Goal: Transaction & Acquisition: Download file/media

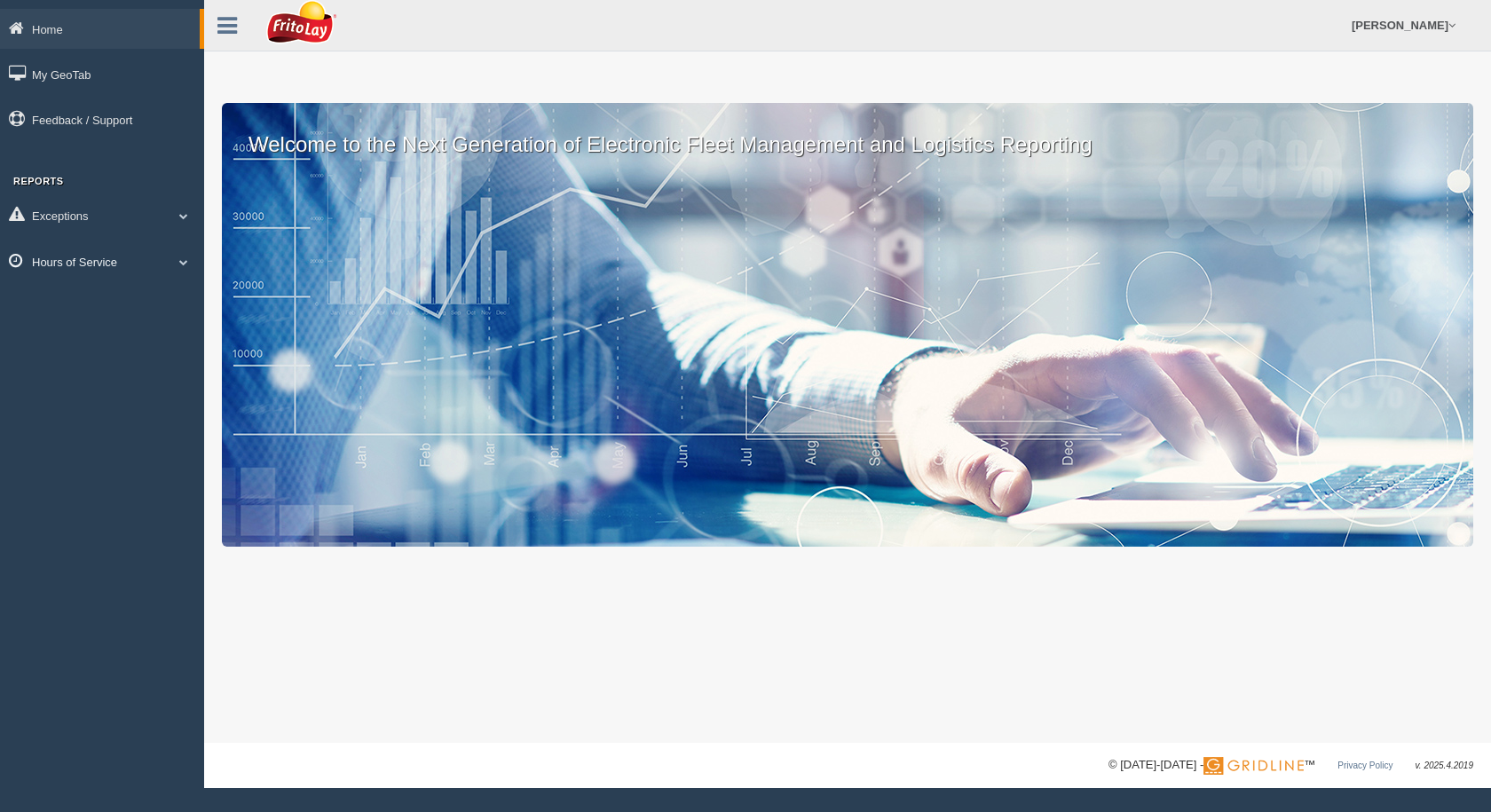
click at [49, 258] on link "Hours of Service" at bounding box center [101, 261] width 204 height 40
click at [84, 340] on link "HOS Violation Audit Reports" at bounding box center [116, 334] width 168 height 32
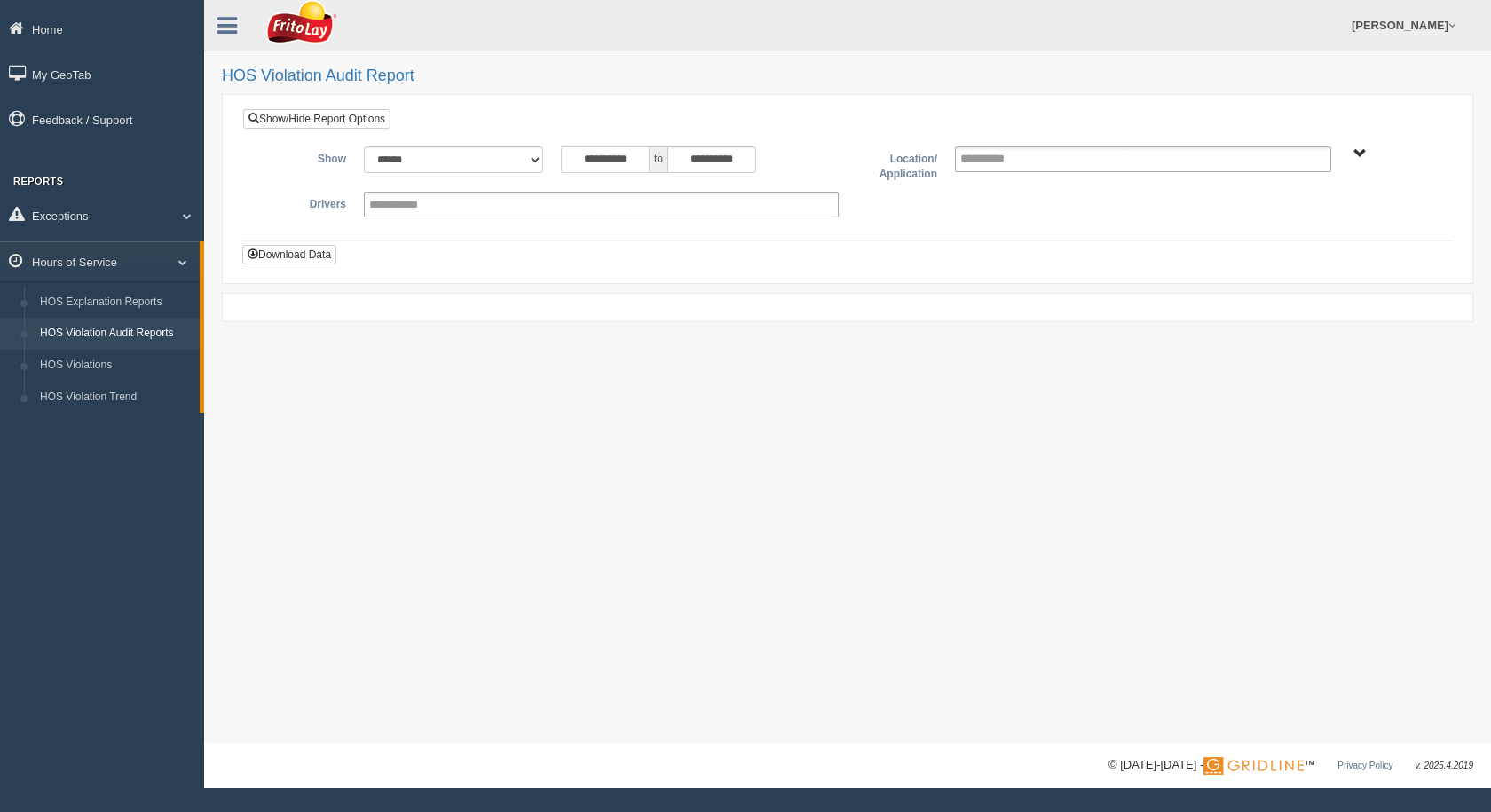
click at [627, 160] on input "**********" at bounding box center [604, 160] width 89 height 27
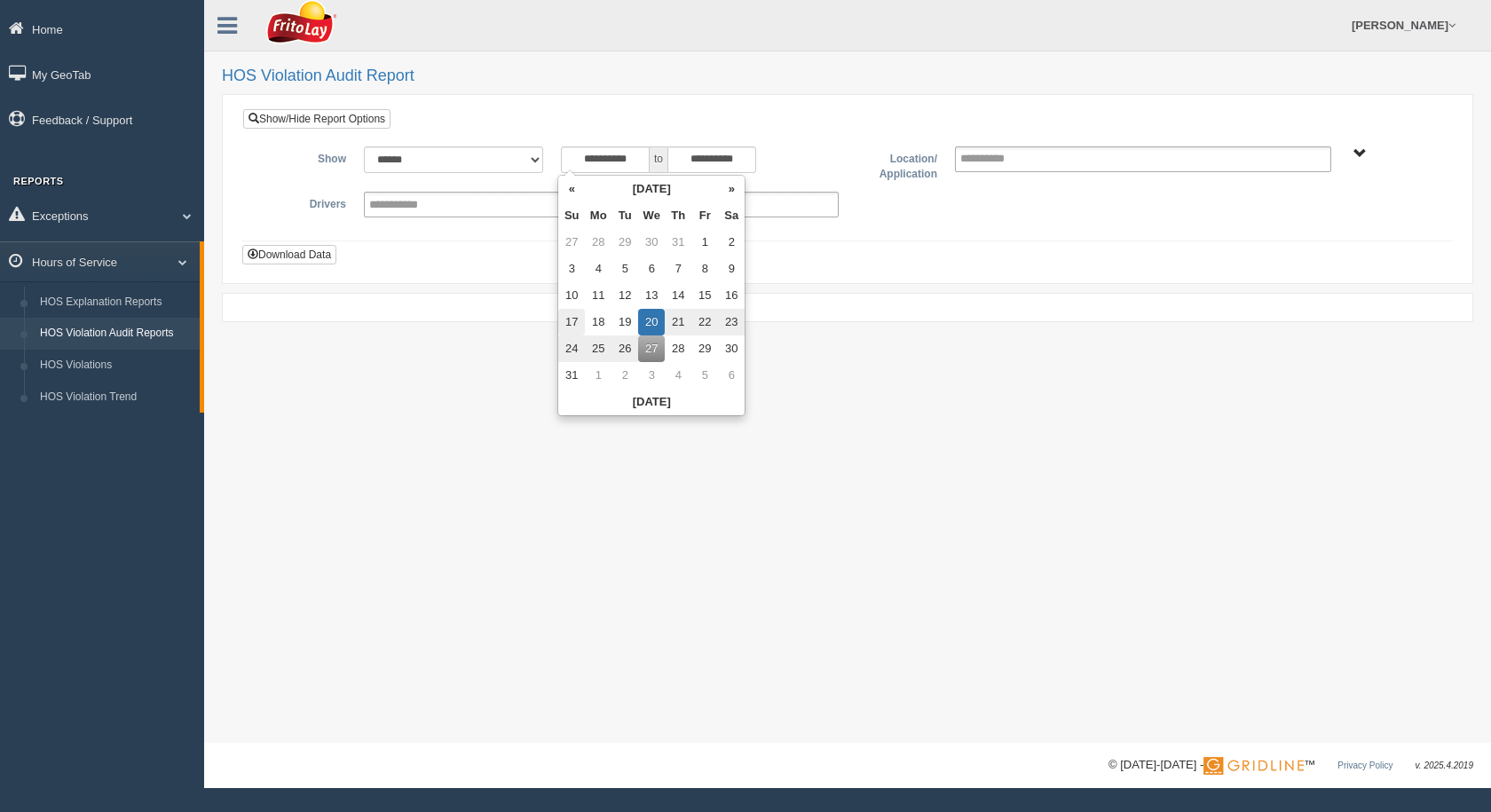
click at [568, 324] on td "17" at bounding box center [571, 322] width 27 height 27
type input "**********"
click at [708, 121] on div "**********" at bounding box center [848, 174] width 1209 height 130
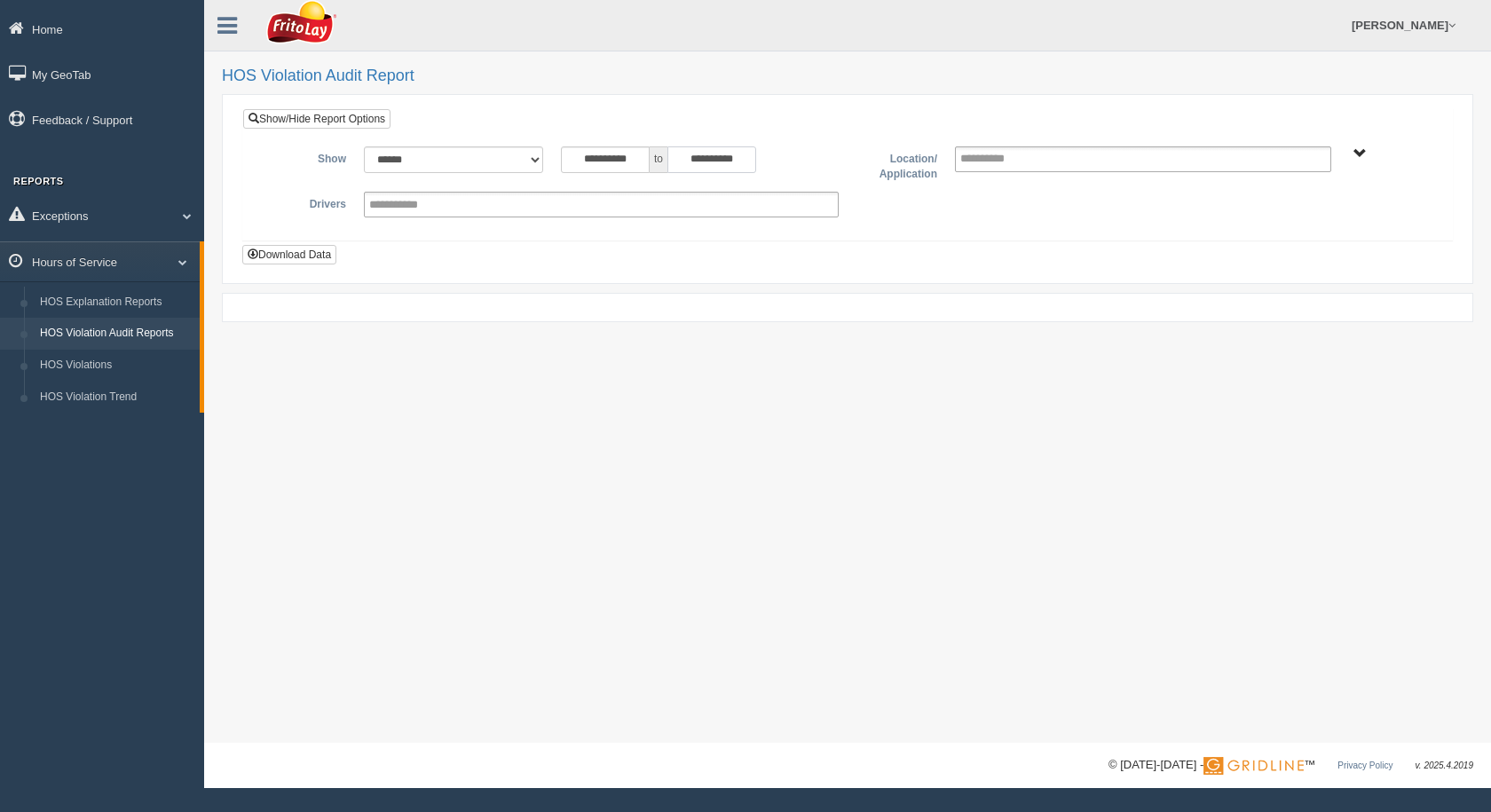
click at [719, 164] on input "**********" at bounding box center [711, 160] width 89 height 27
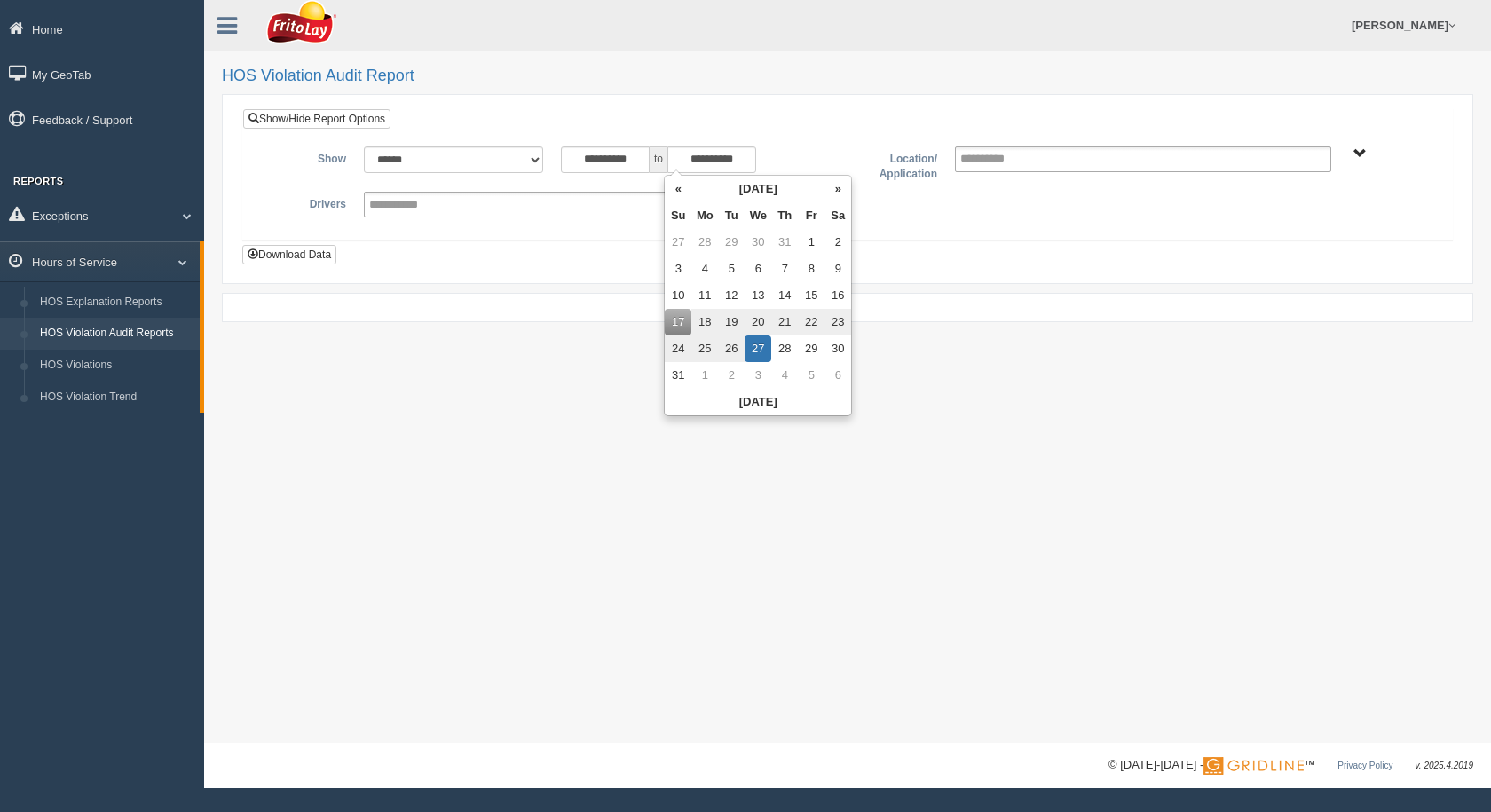
click at [679, 350] on td "24" at bounding box center [678, 349] width 27 height 27
type input "**********"
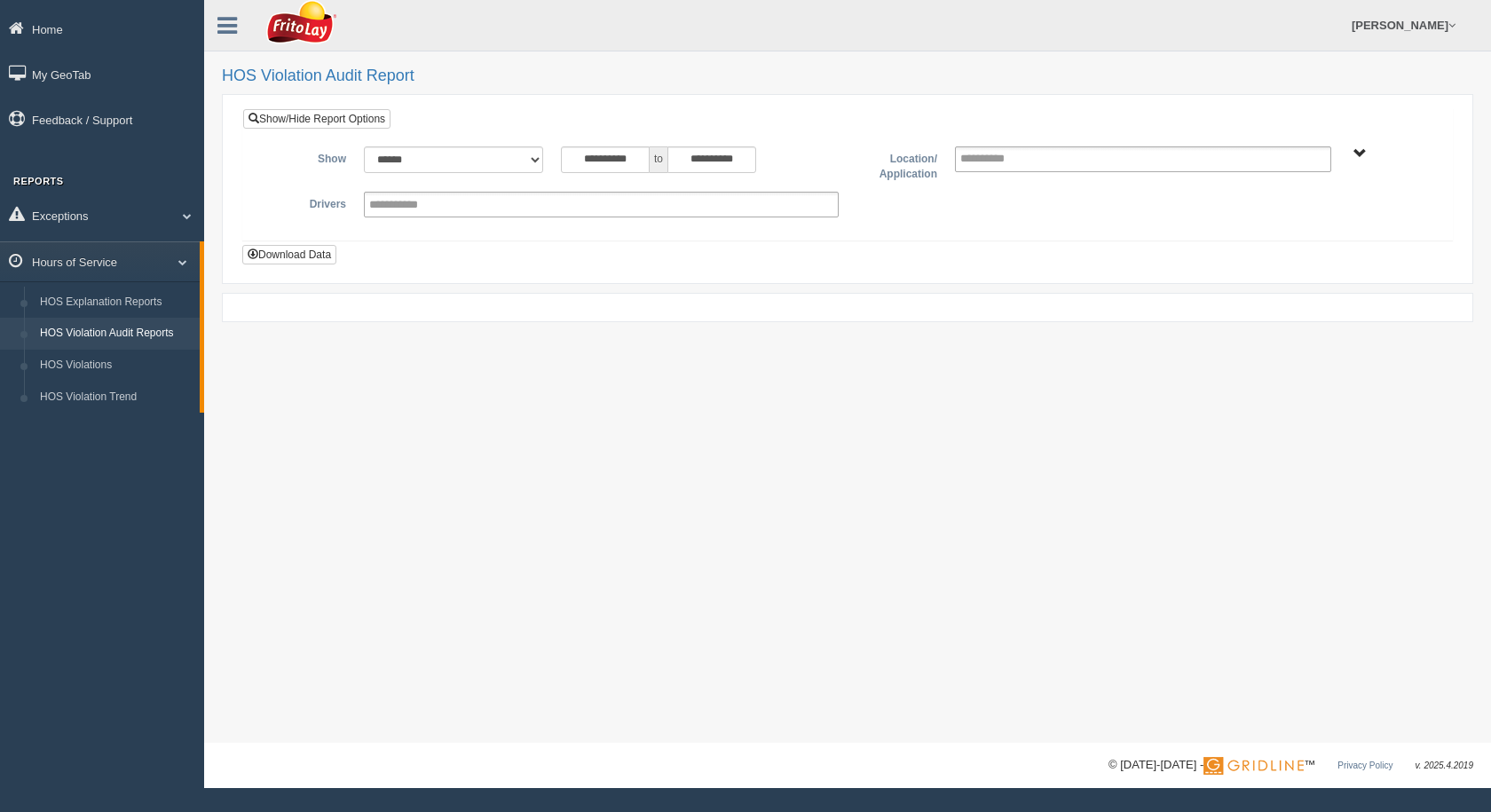
click at [1071, 241] on div "**********" at bounding box center [848, 174] width 1211 height 132
click at [1363, 153] on span "SOUTHCENTRAL REGION" at bounding box center [1360, 154] width 13 height 13
click at [1302, 222] on button "SOUTHCENTRAL REGION" at bounding box center [1333, 217] width 153 height 20
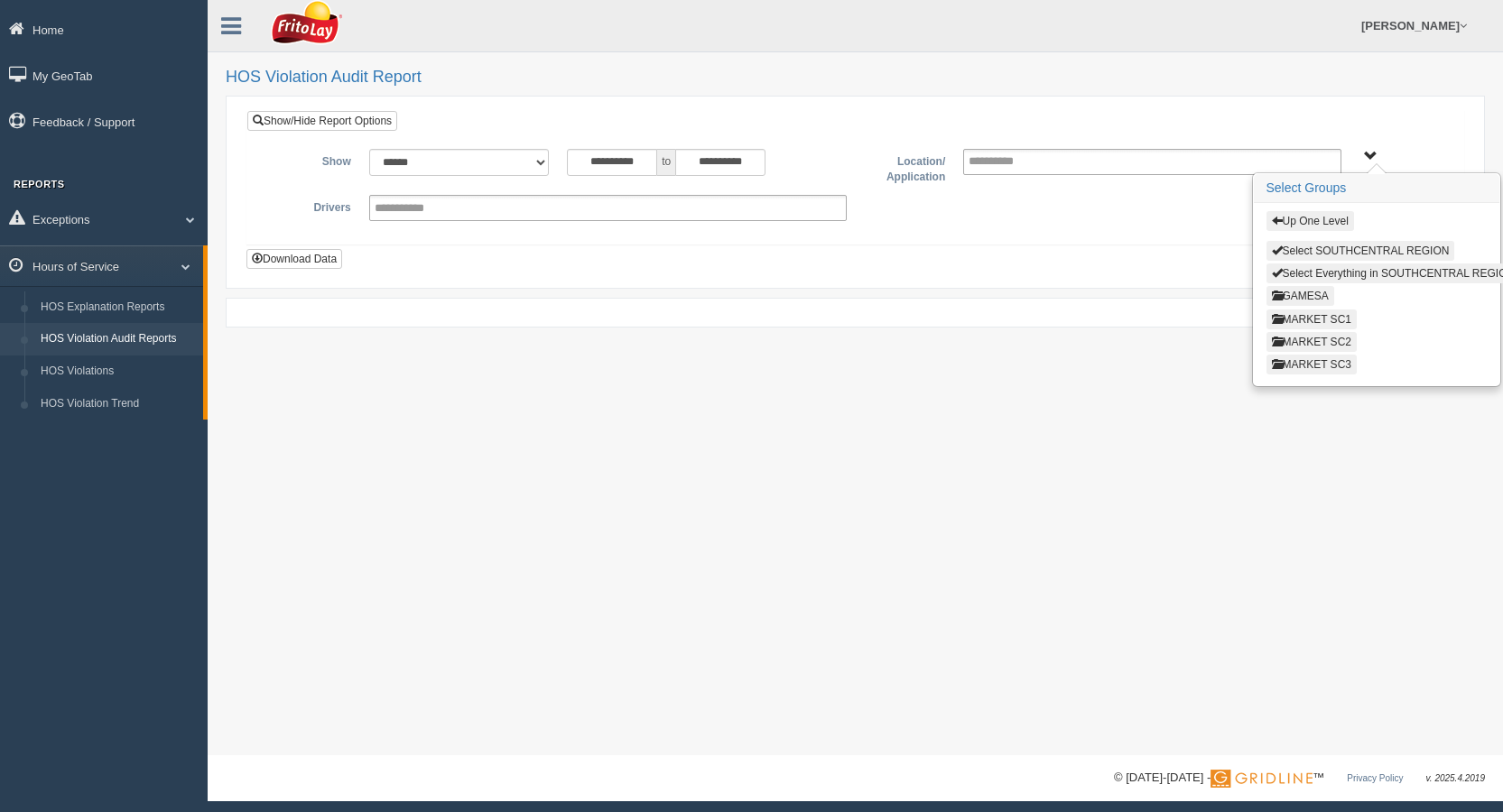
click at [1315, 369] on button "MARKET SC3" at bounding box center [1311, 364] width 90 height 20
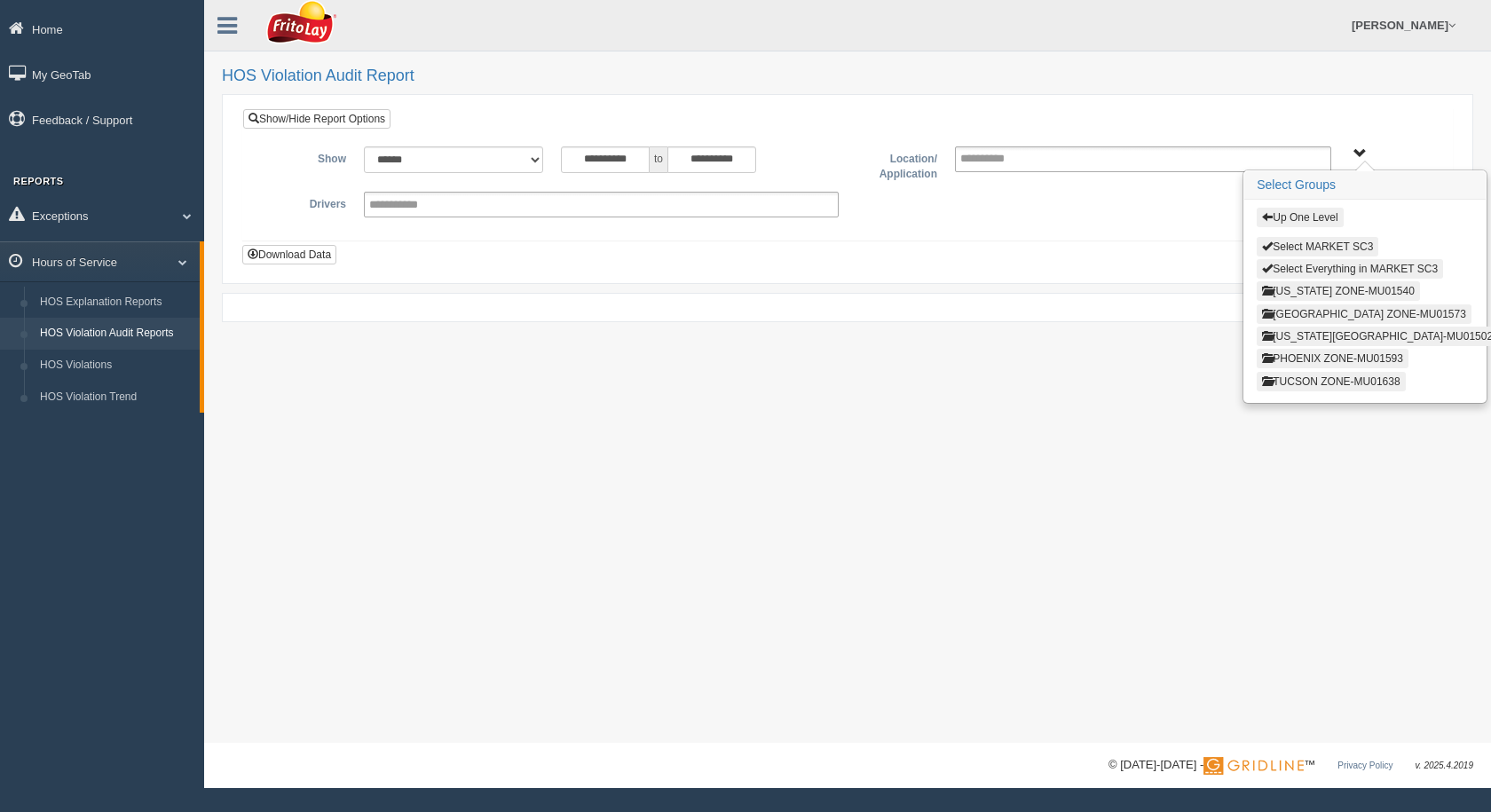
click at [1305, 315] on button "[GEOGRAPHIC_DATA] ZONE-MU01573" at bounding box center [1363, 314] width 215 height 20
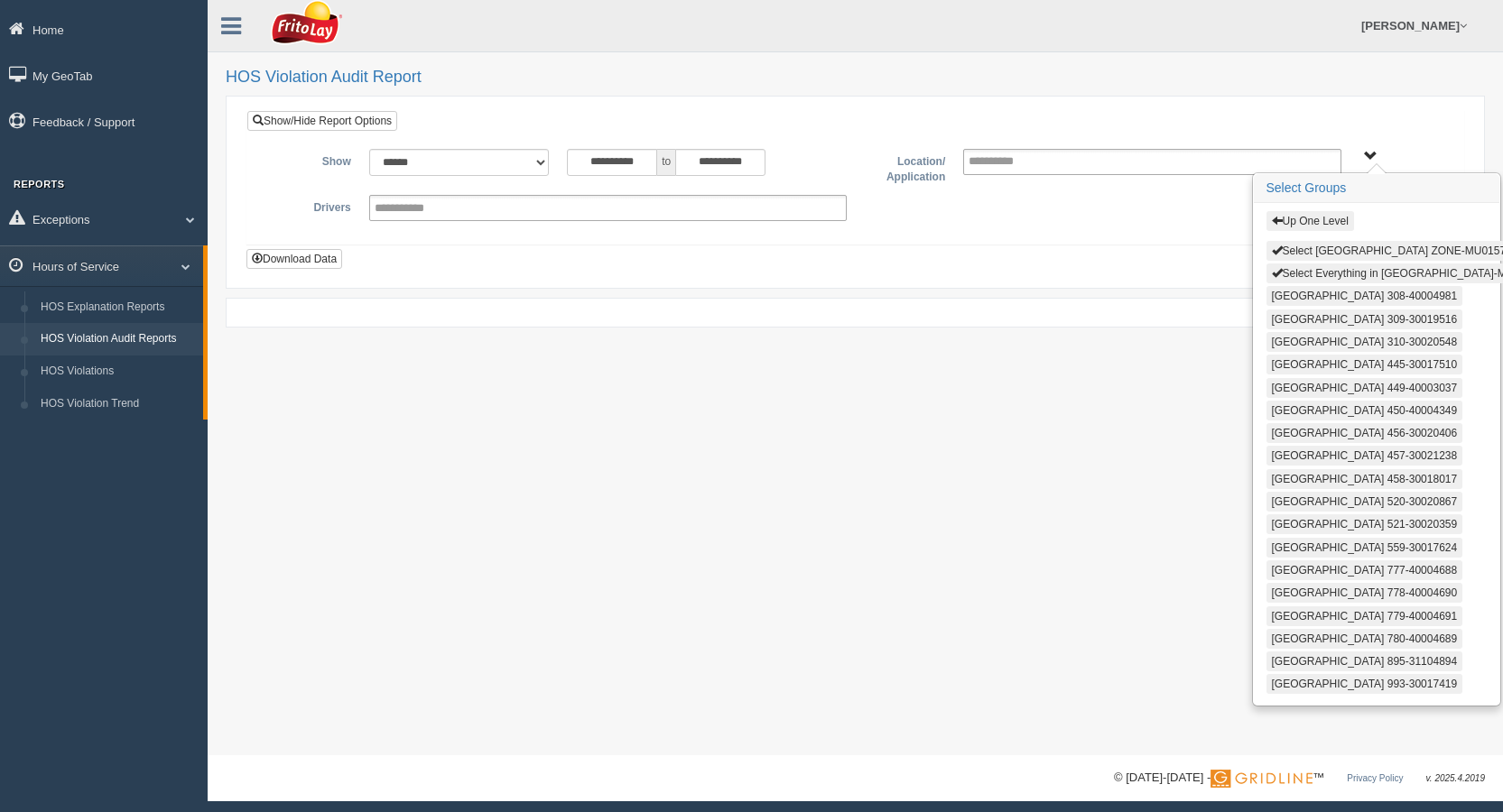
click at [1342, 270] on button "Select Everything in [GEOGRAPHIC_DATA]-MU01573" at bounding box center [1408, 273] width 283 height 20
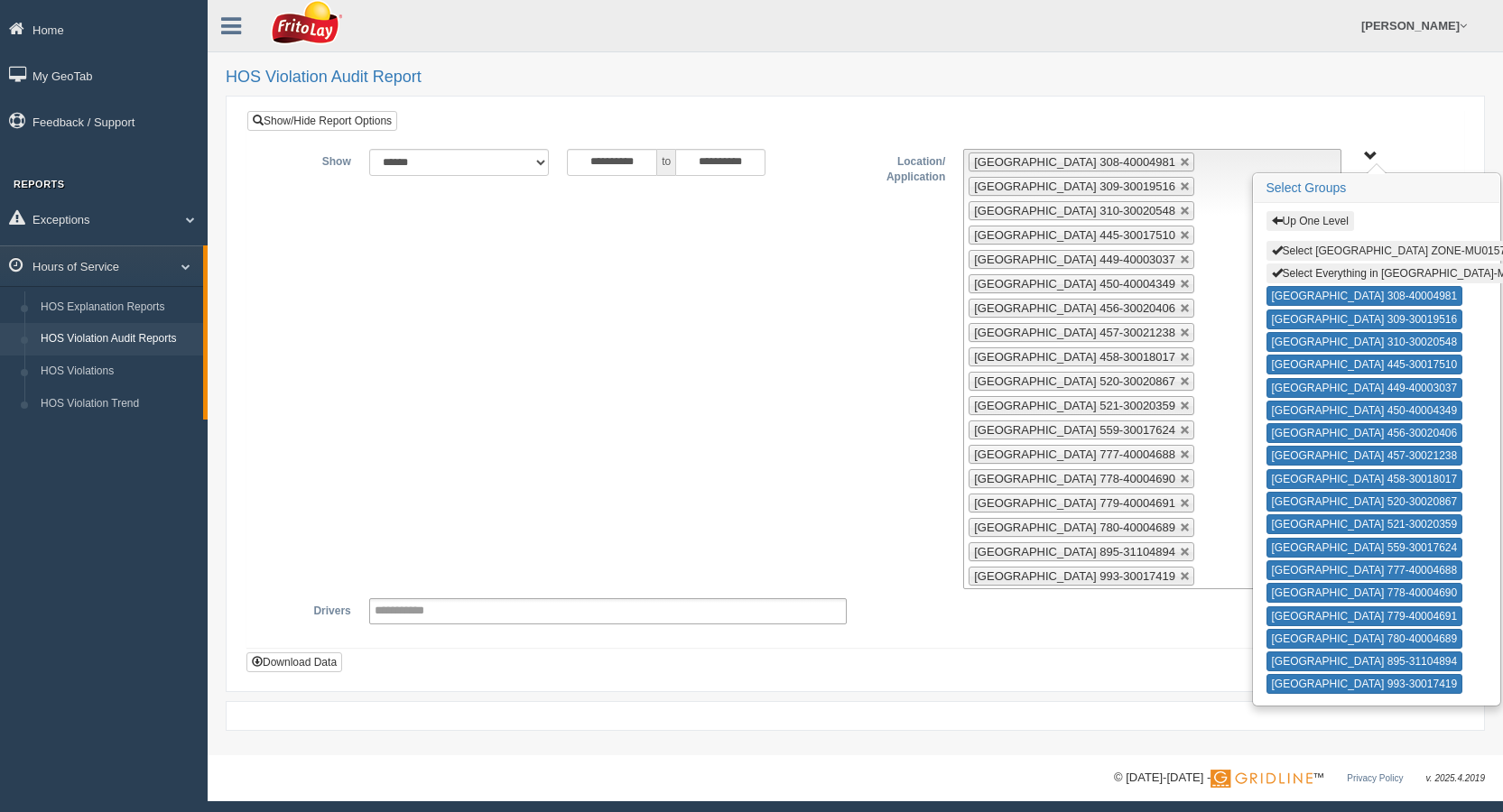
click at [1342, 249] on button "Select [GEOGRAPHIC_DATA] ZONE-MU01573" at bounding box center [1392, 251] width 251 height 20
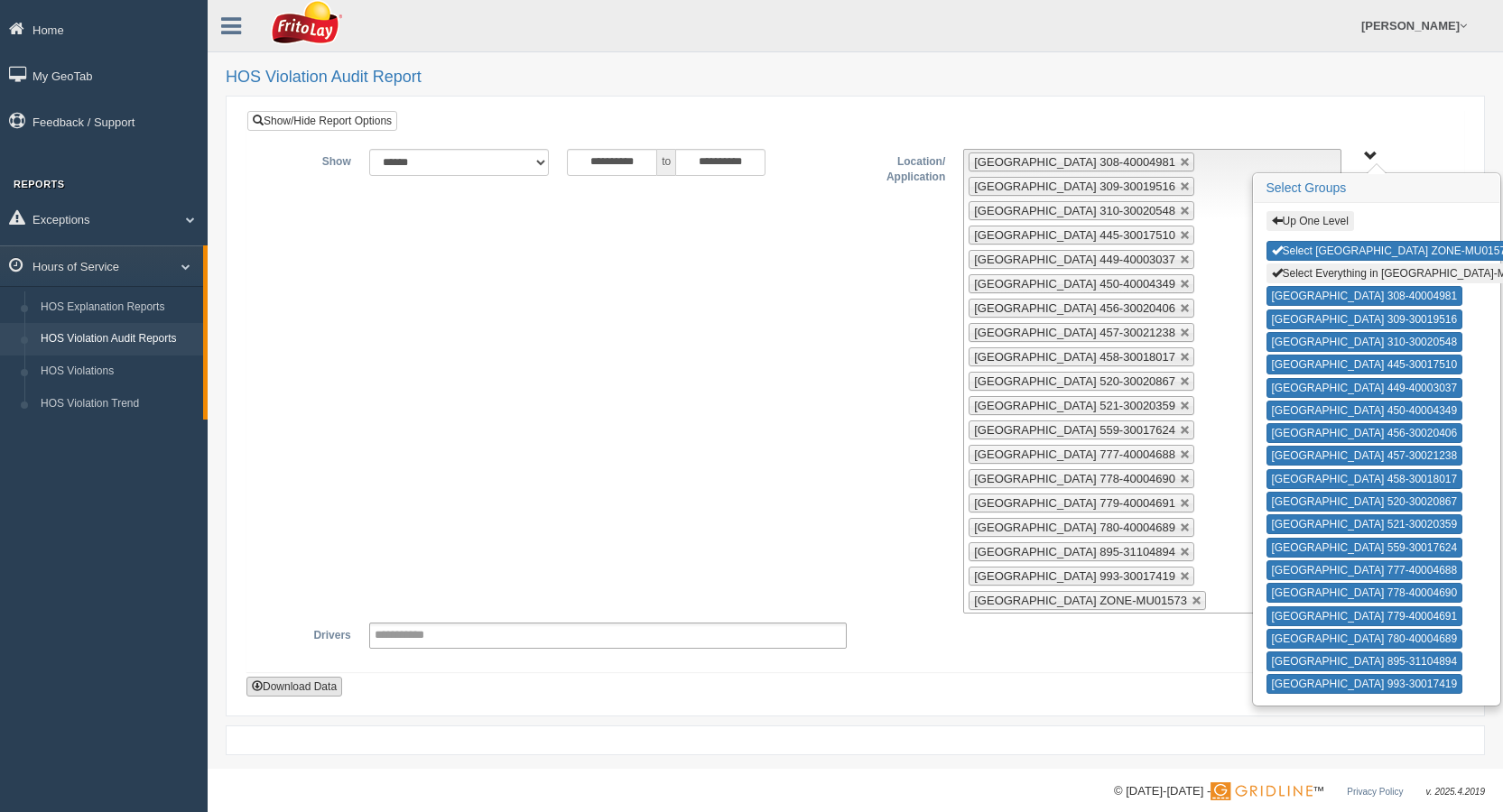
click at [298, 681] on button "Download Data" at bounding box center [294, 687] width 96 height 20
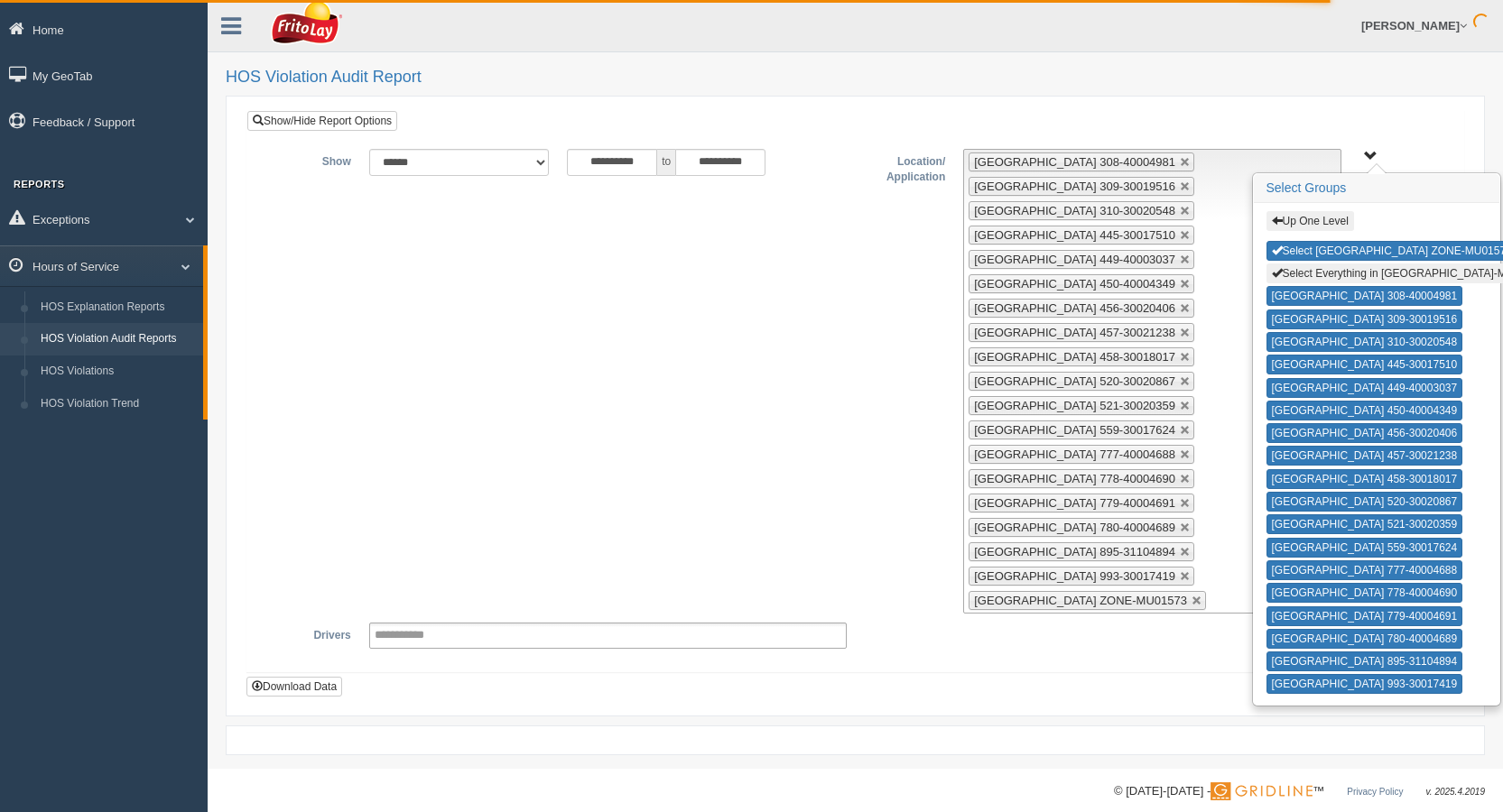
click at [1348, 271] on button "Select Everything in [GEOGRAPHIC_DATA]-MU01573" at bounding box center [1408, 273] width 283 height 20
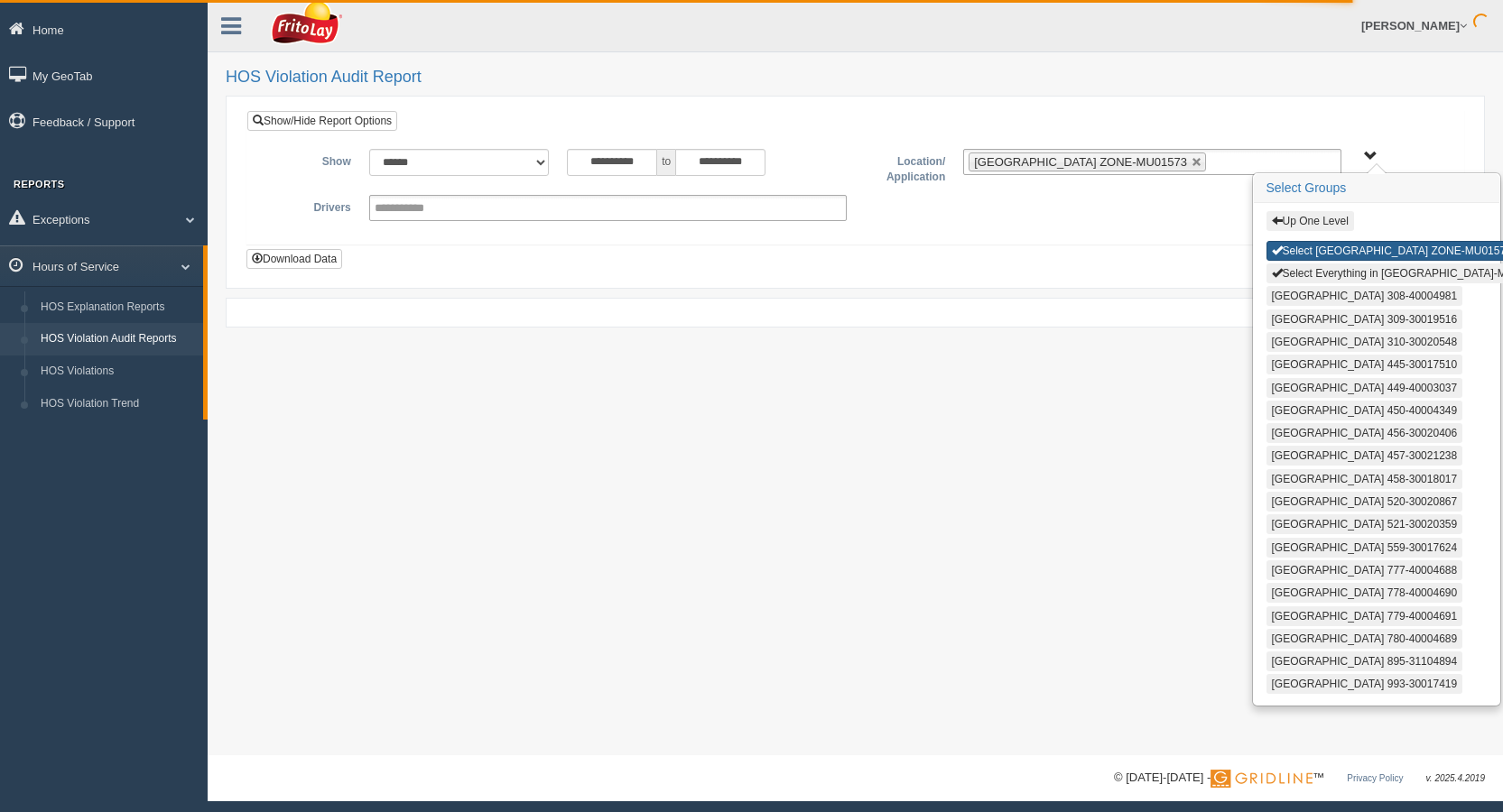
click at [1357, 257] on button "Select [GEOGRAPHIC_DATA] ZONE-MU01573" at bounding box center [1392, 251] width 251 height 20
type input "**********"
click at [1332, 222] on button "Up One Level" at bounding box center [1310, 221] width 88 height 20
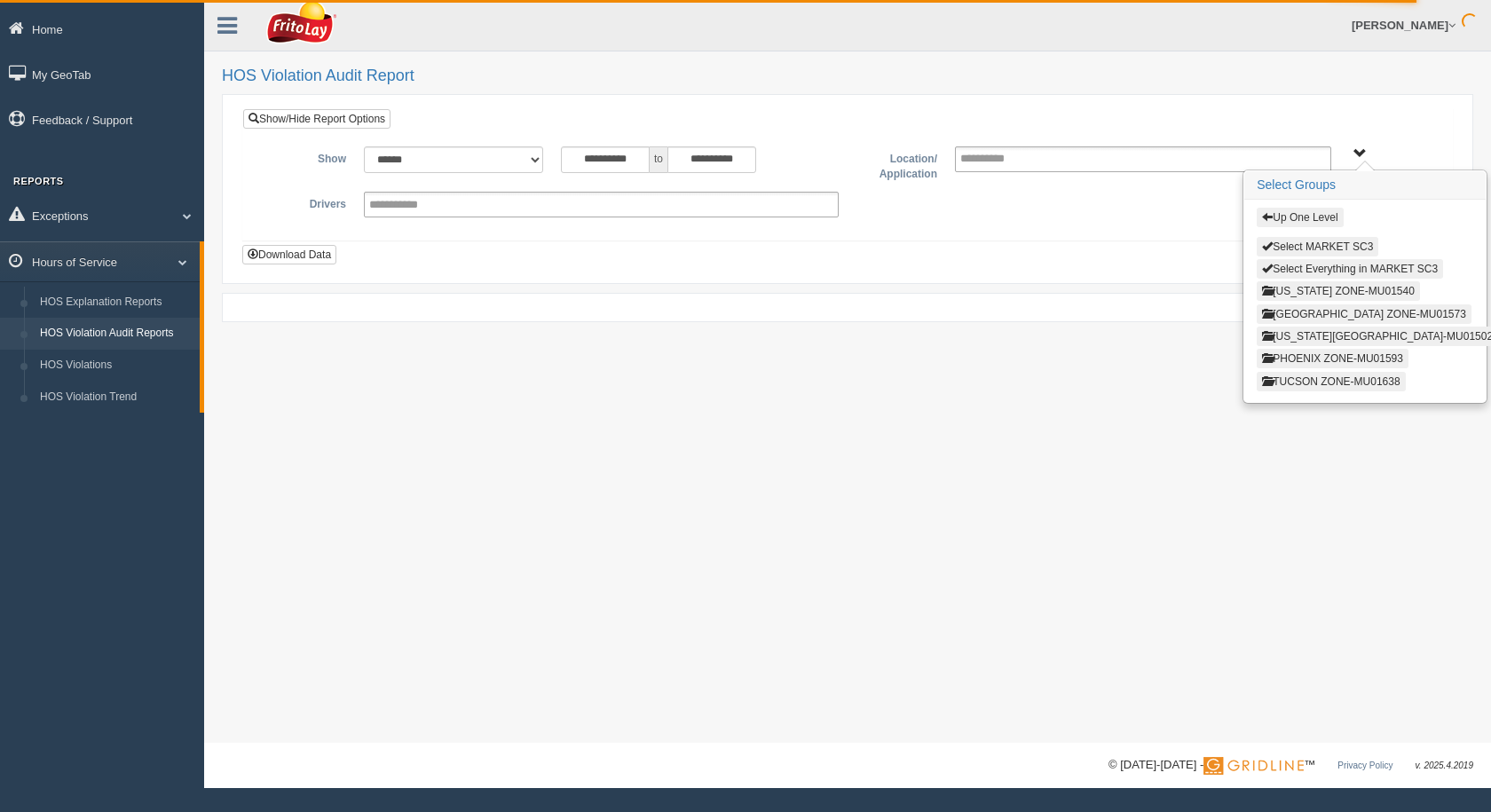
click at [1295, 220] on button "Up One Level" at bounding box center [1300, 217] width 86 height 20
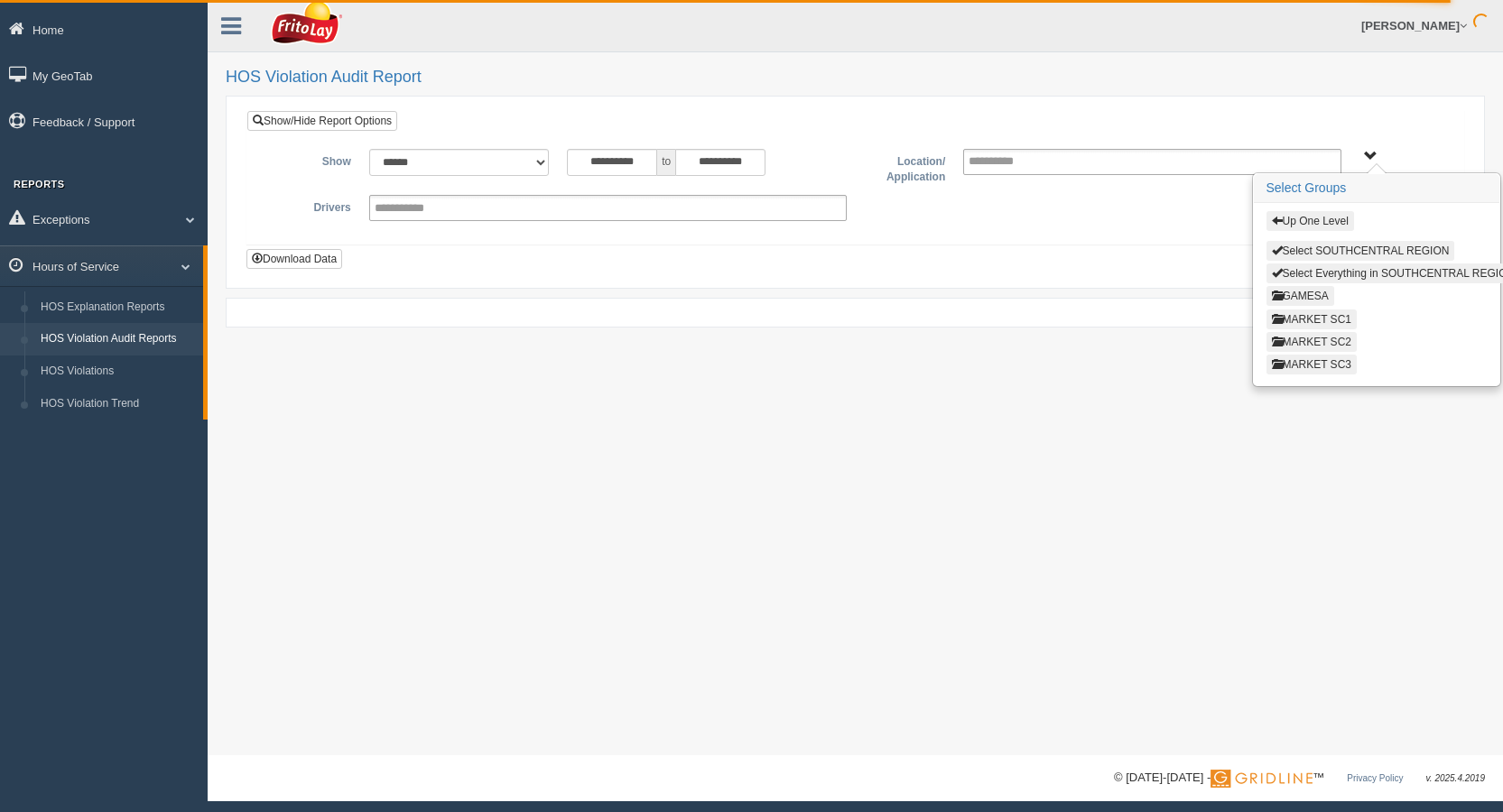
click at [1330, 341] on button "MARKET SC2" at bounding box center [1311, 343] width 90 height 20
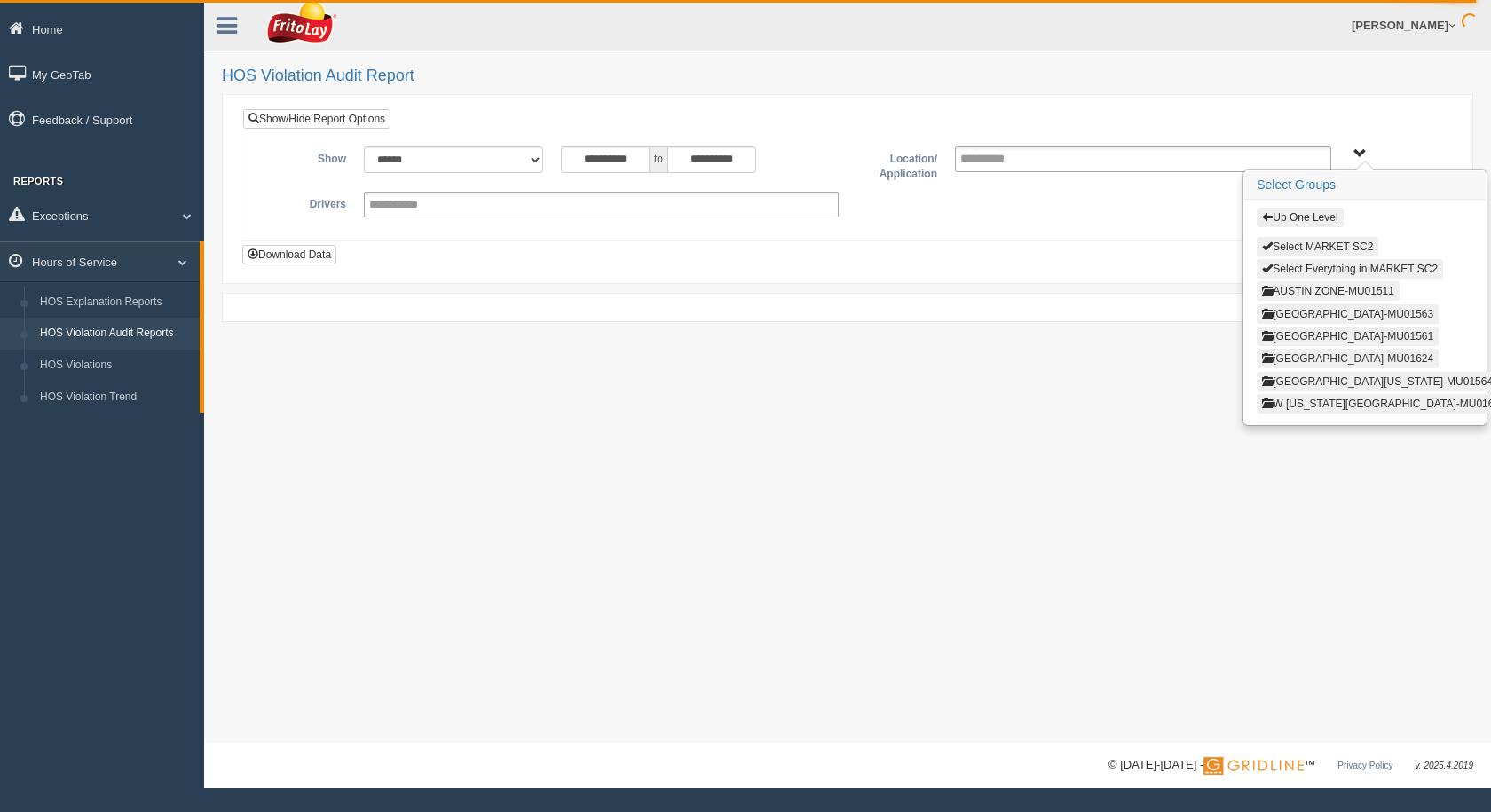
click at [1310, 358] on button "[GEOGRAPHIC_DATA]-MU01624" at bounding box center [1347, 358] width 182 height 20
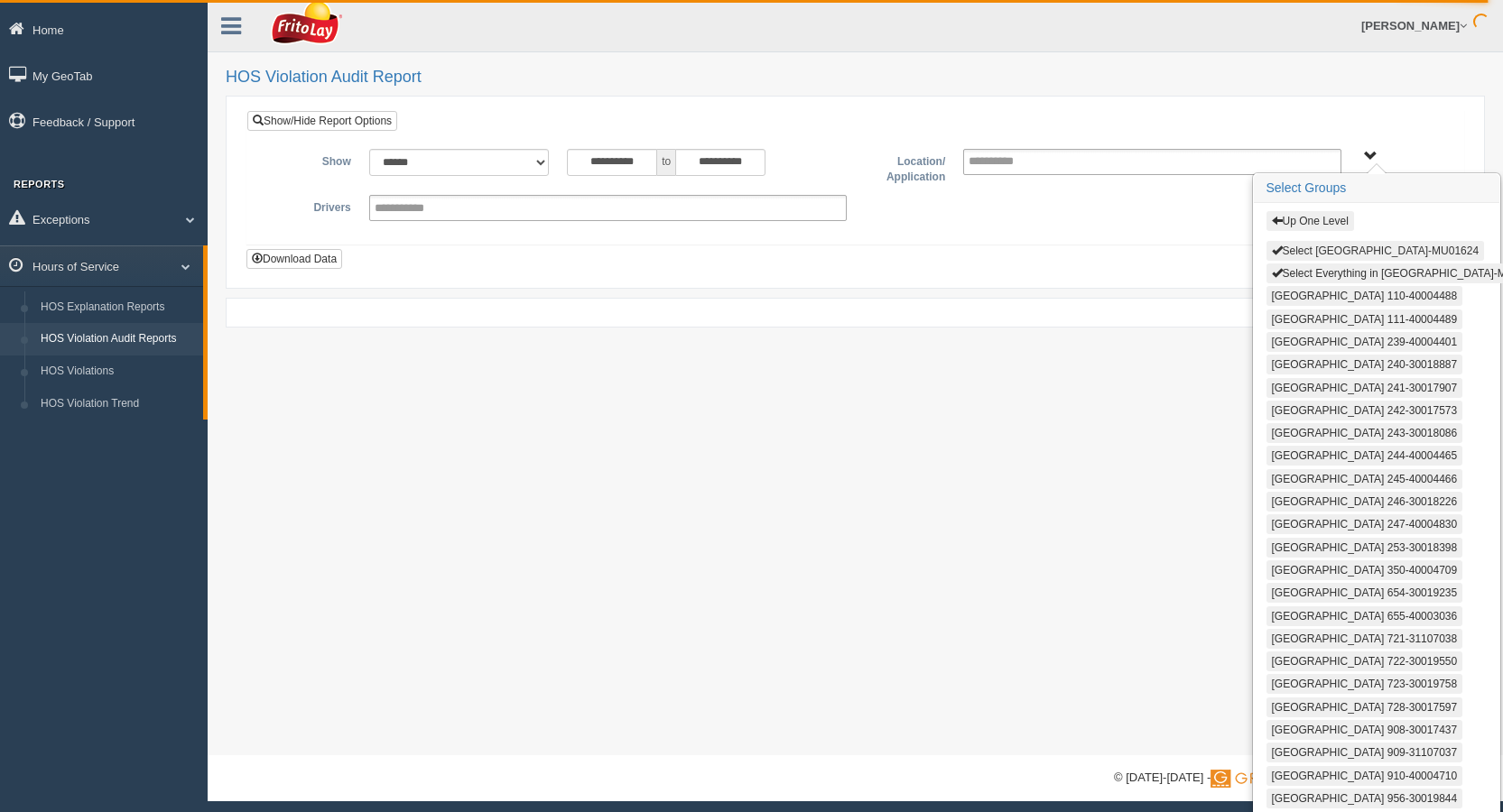
click at [1319, 249] on button "Select [GEOGRAPHIC_DATA]-MU01624" at bounding box center [1375, 251] width 218 height 20
click at [1322, 268] on button "Select Everything in [GEOGRAPHIC_DATA]-MU01624" at bounding box center [1408, 273] width 283 height 20
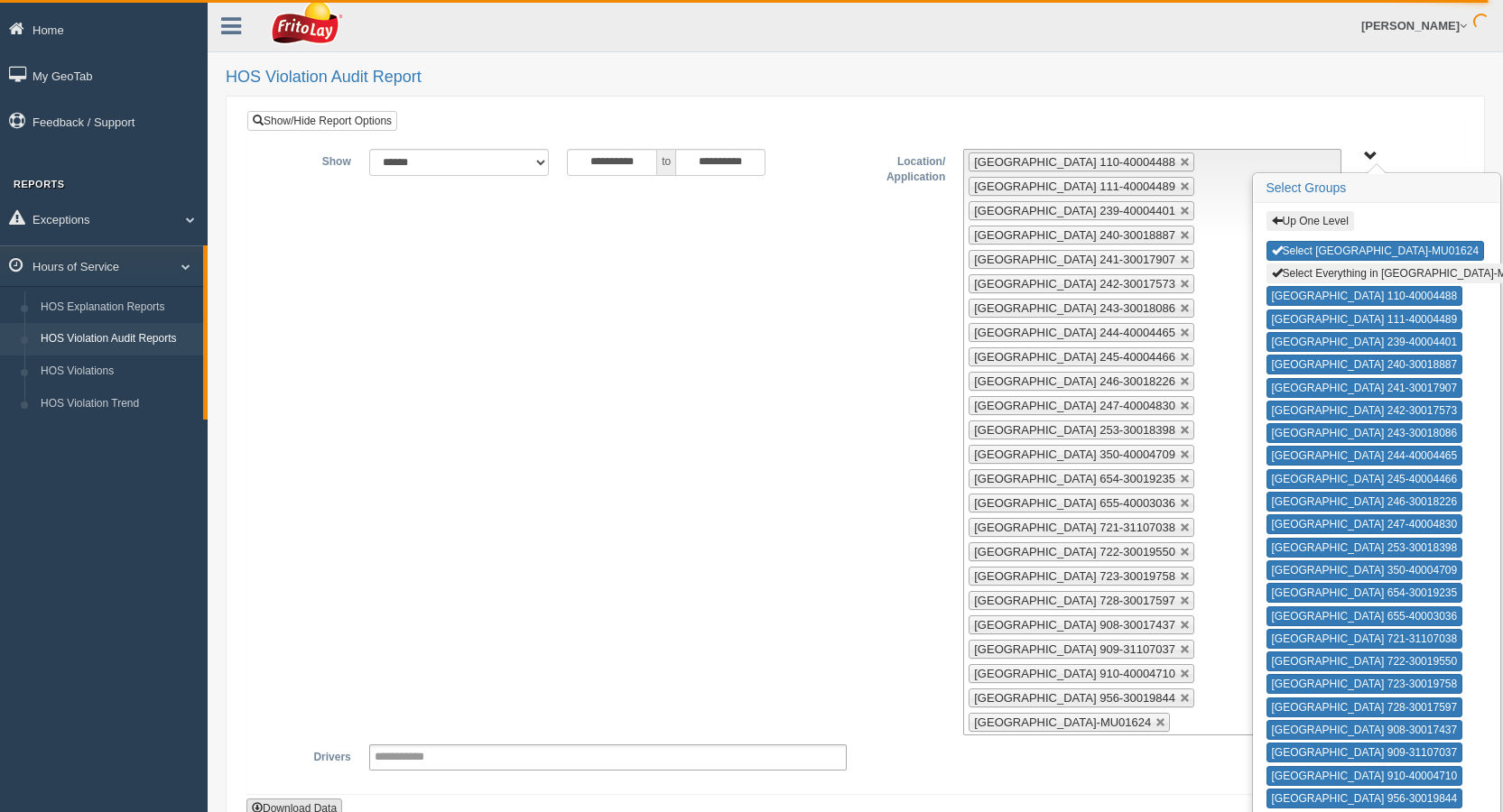
click at [322, 807] on button "Download Data" at bounding box center [294, 808] width 96 height 20
click at [1322, 275] on button "Select Everything in [GEOGRAPHIC_DATA]-MU01624" at bounding box center [1408, 273] width 283 height 20
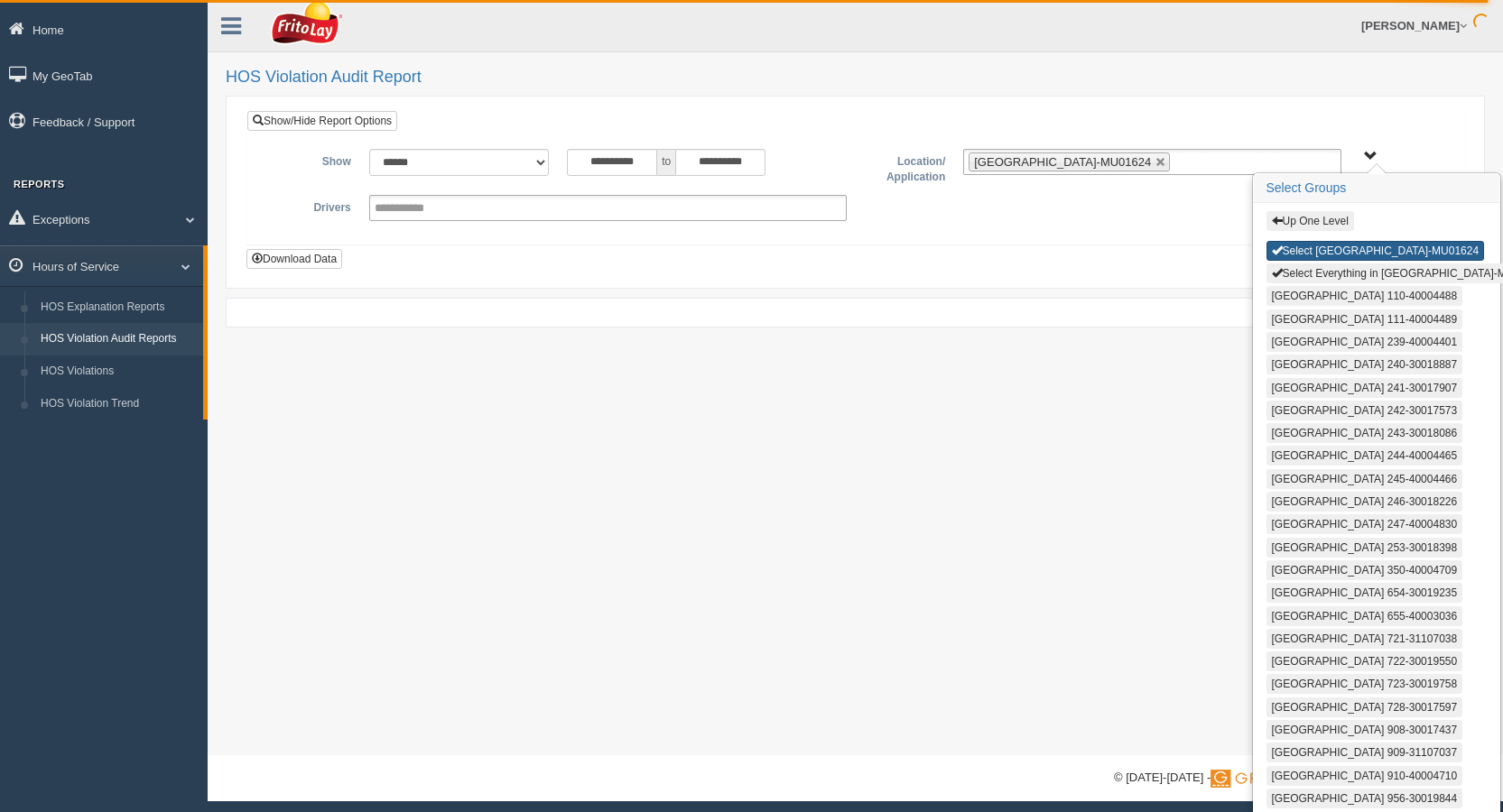
click at [1328, 248] on button "Select [GEOGRAPHIC_DATA]-MU01624" at bounding box center [1375, 251] width 218 height 20
type input "**********"
click at [1326, 224] on button "Up One Level" at bounding box center [1310, 221] width 88 height 20
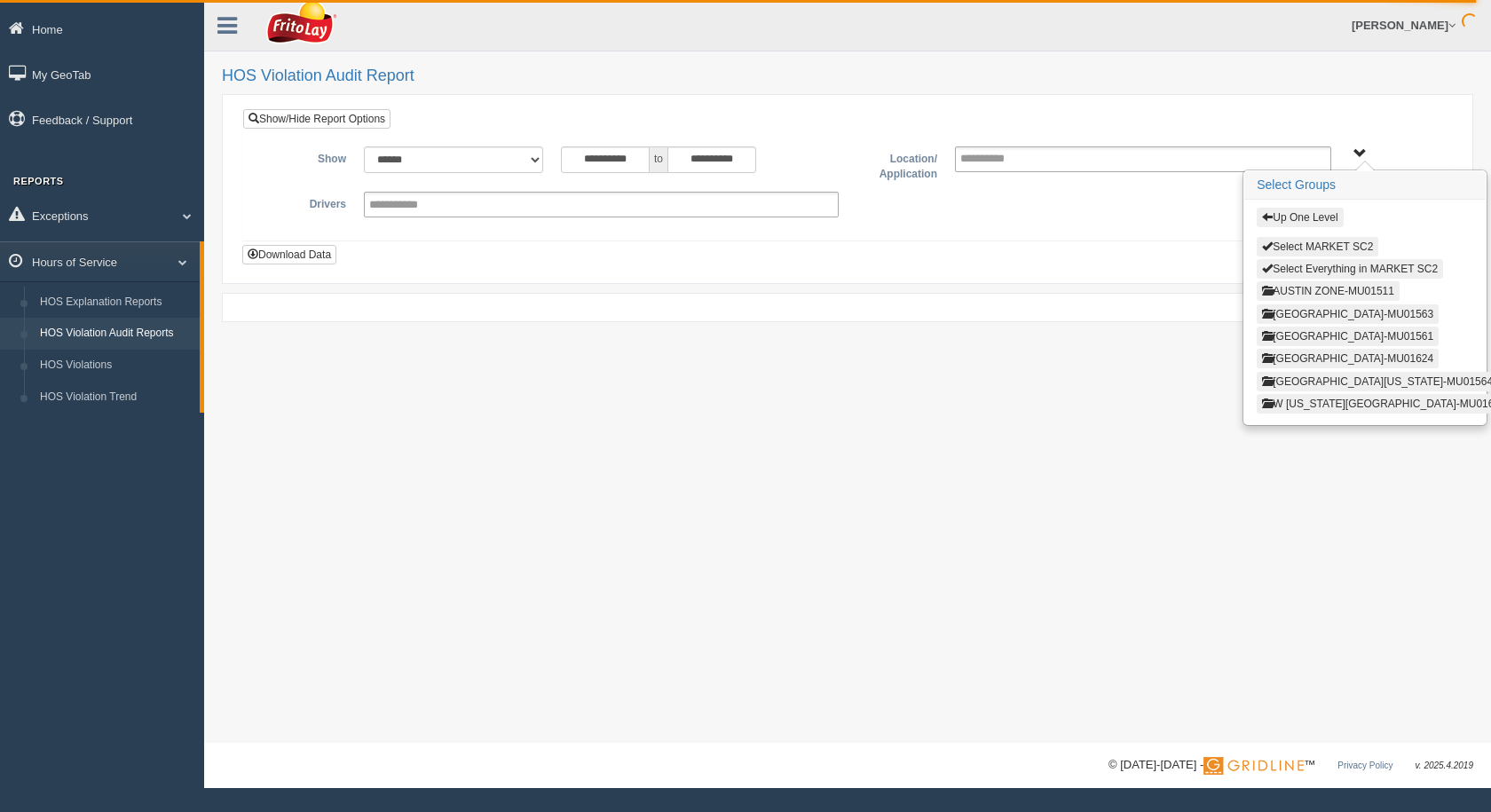
click at [1303, 289] on button "AUSTIN ZONE-MU01511" at bounding box center [1328, 291] width 143 height 20
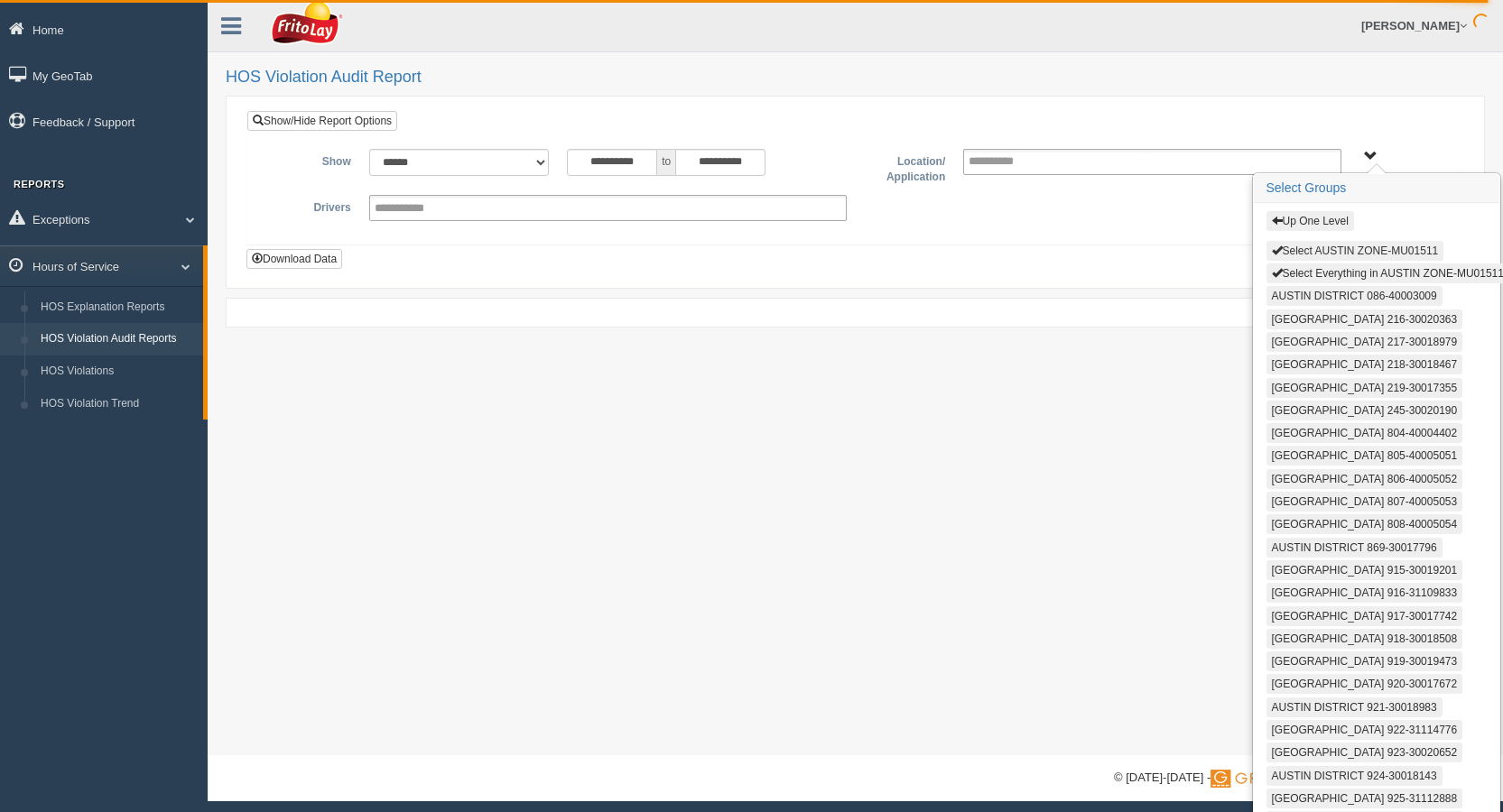
click at [1324, 250] on button "Select AUSTIN ZONE-MU01511" at bounding box center [1355, 251] width 178 height 20
click at [1324, 270] on button "Select Everything in AUSTIN ZONE-MU01511" at bounding box center [1388, 273] width 243 height 20
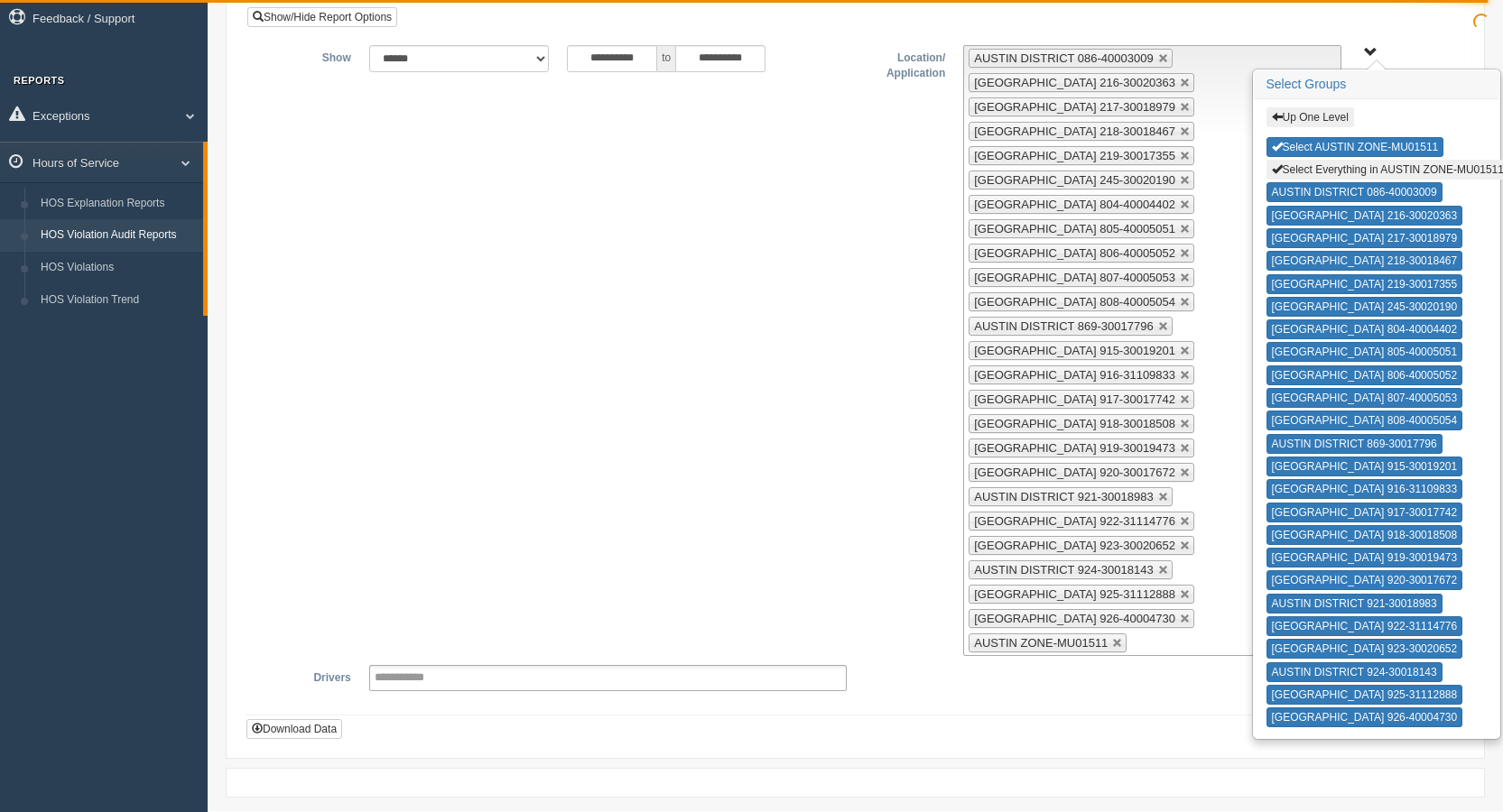
scroll to position [166, 0]
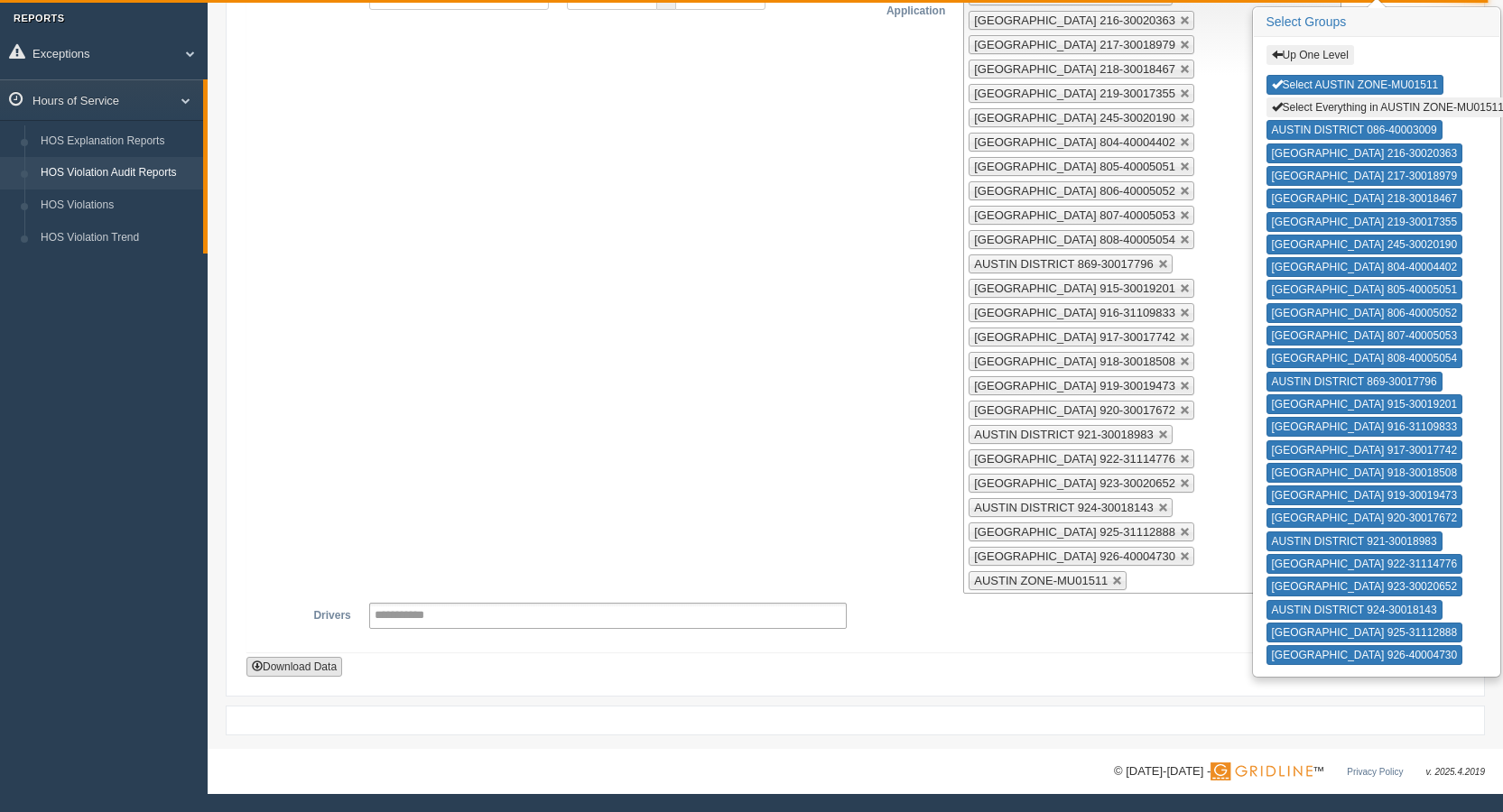
click at [335, 672] on button "Download Data" at bounding box center [294, 667] width 96 height 20
click at [1355, 83] on button "Select AUSTIN ZONE-MU01511" at bounding box center [1355, 85] width 178 height 20
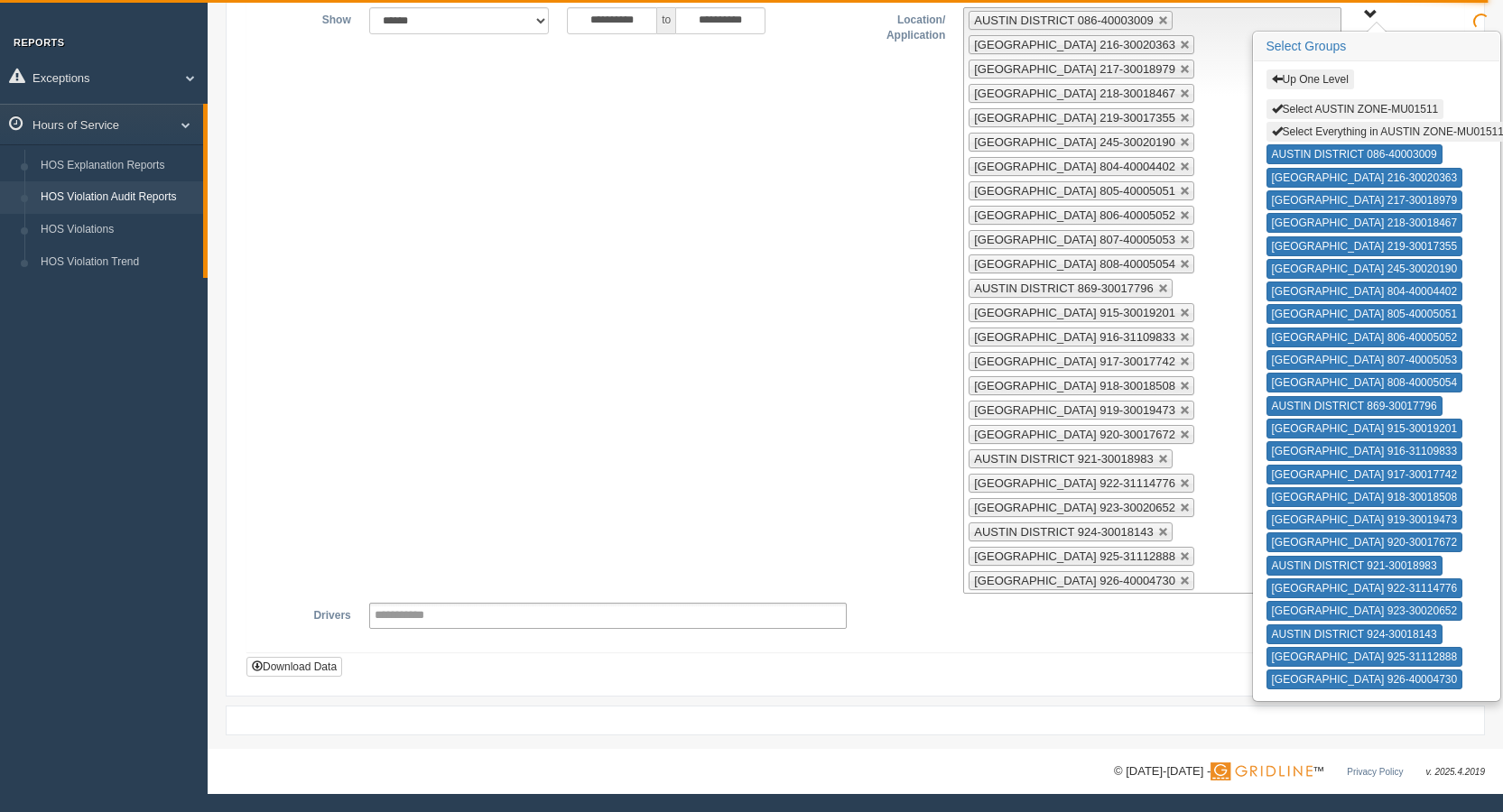
click at [1359, 132] on button "Select Everything in AUSTIN ZONE-MU01511" at bounding box center [1388, 132] width 243 height 20
type input "**********"
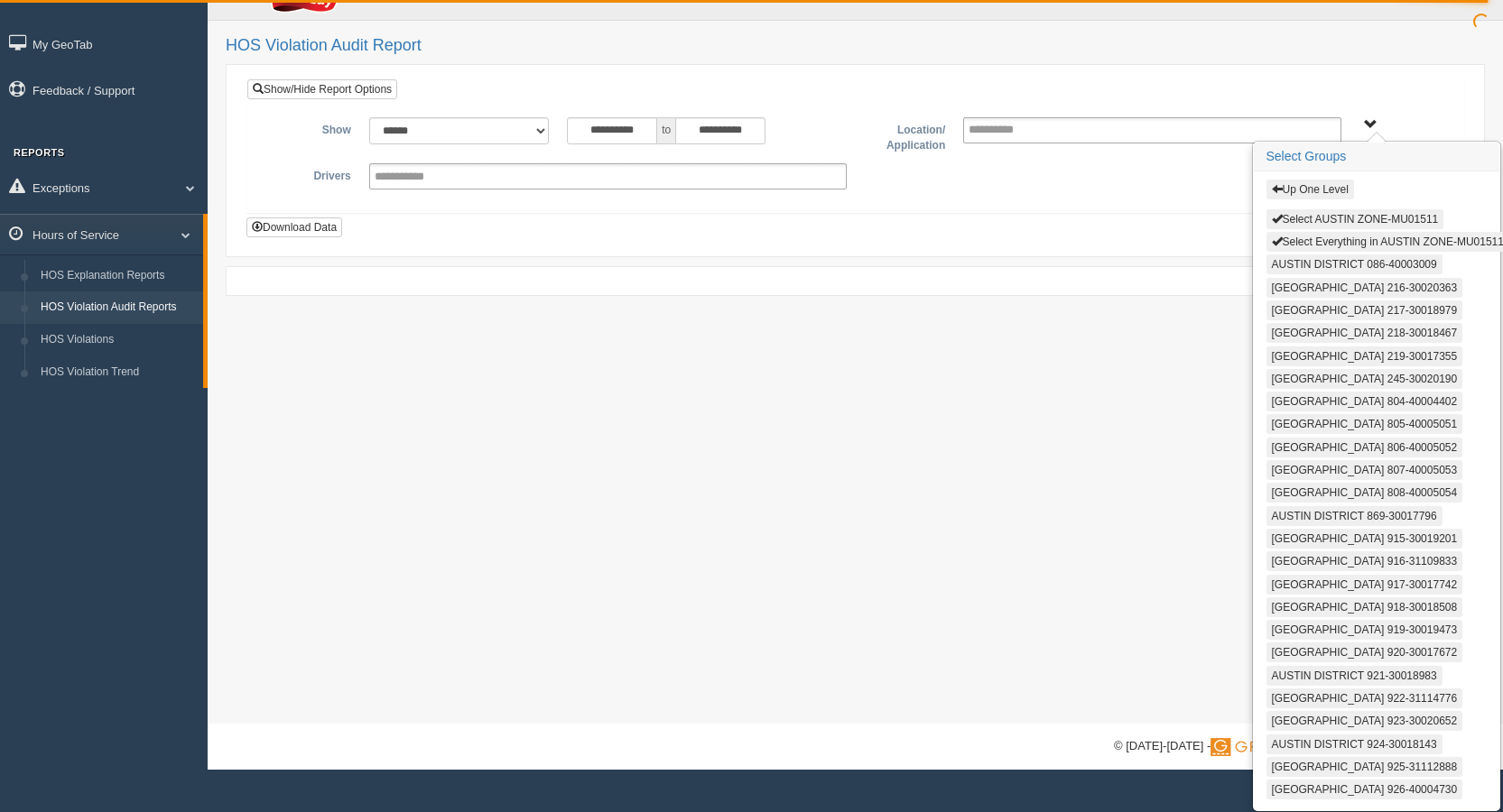
click at [1308, 195] on button "Up One Level" at bounding box center [1310, 190] width 88 height 20
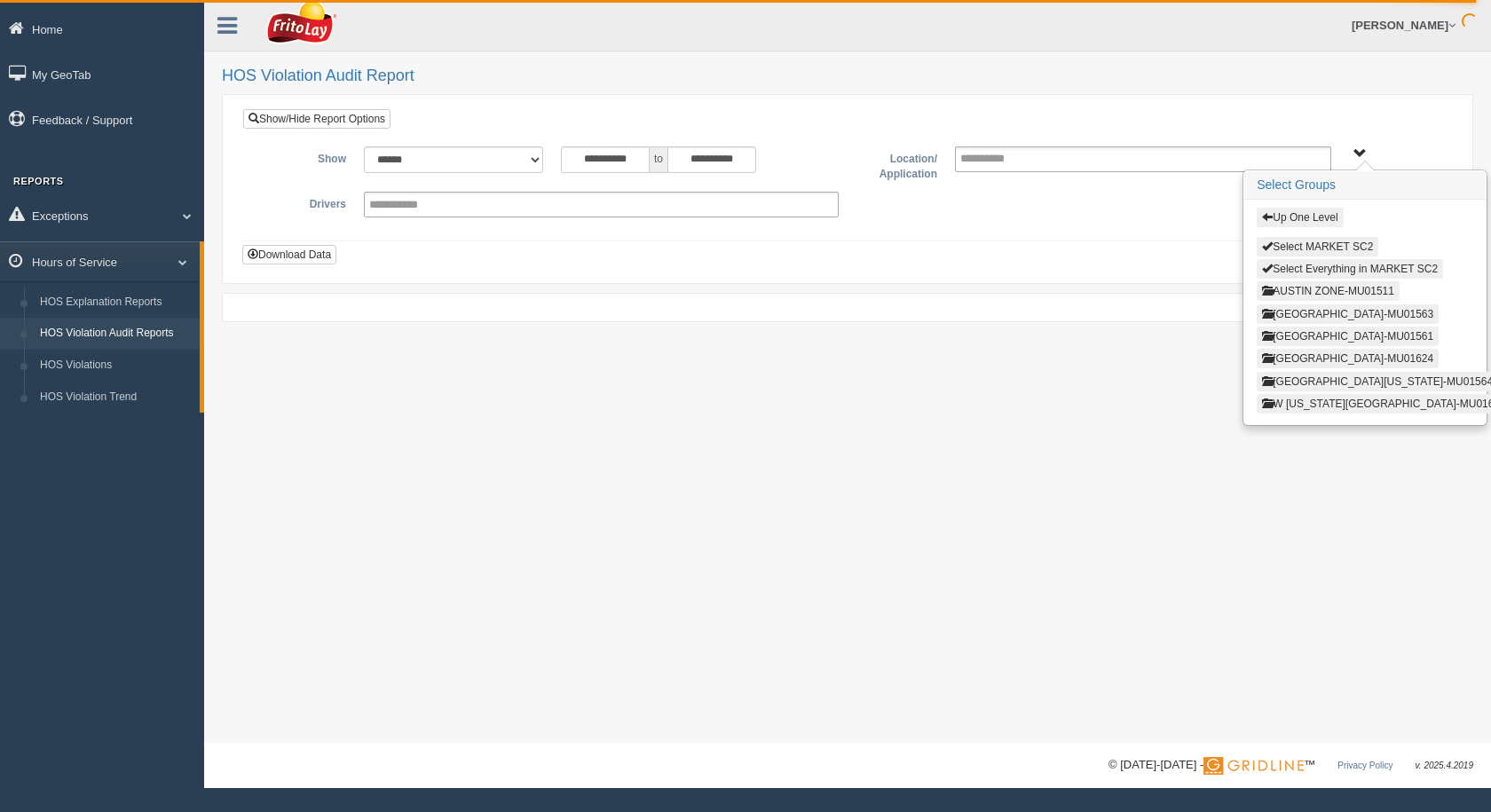
click at [1305, 203] on div "Up One Level Select MARKET SC2 Select Everything in MARKET SC2 [GEOGRAPHIC_DATA…" at bounding box center [1364, 312] width 242 height 225
click at [1304, 212] on button "Up One Level" at bounding box center [1300, 217] width 86 height 20
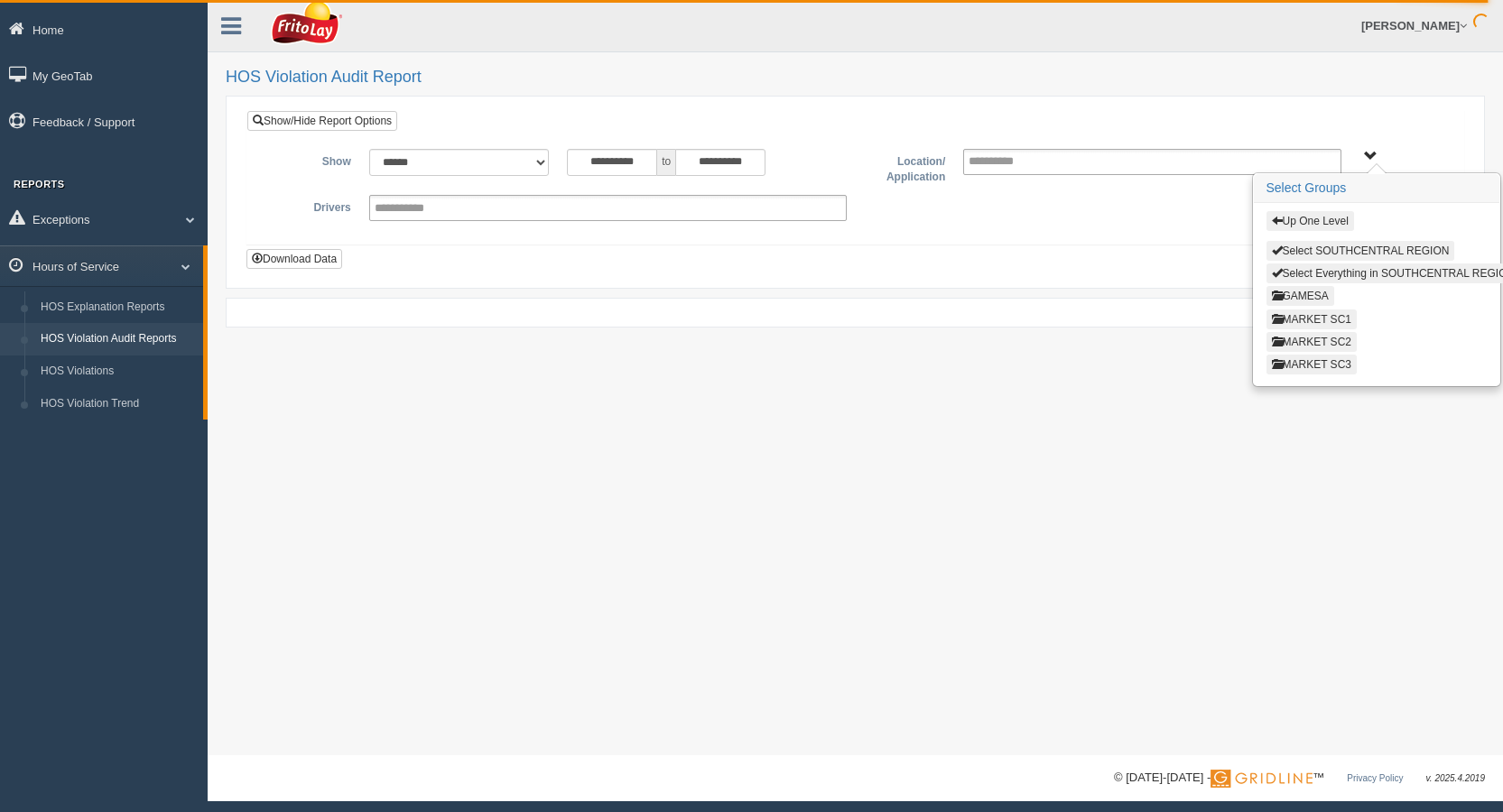
click at [1336, 317] on button "MARKET SC1" at bounding box center [1311, 320] width 90 height 20
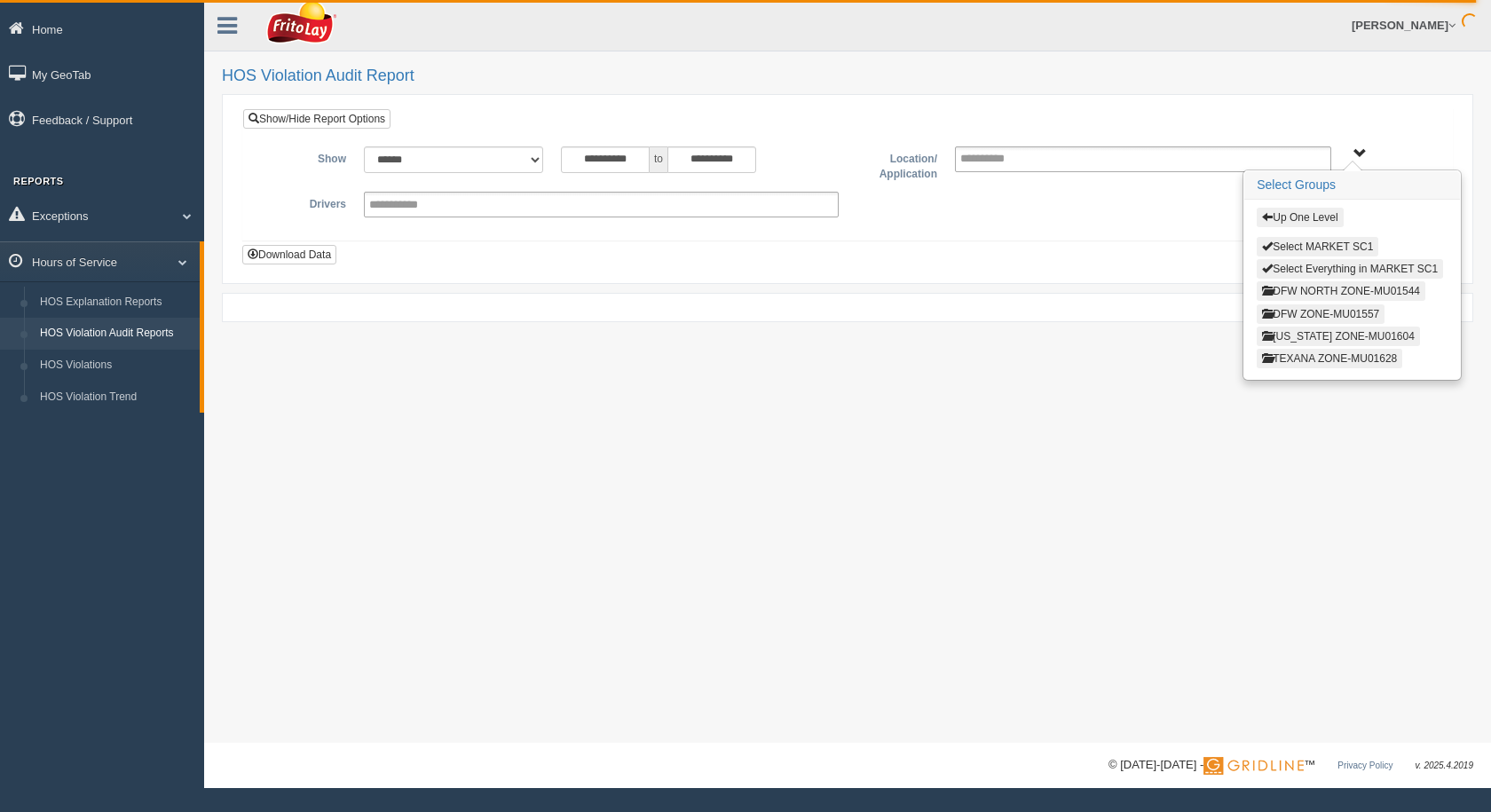
click at [1316, 336] on button "[US_STATE] ZONE-MU01604" at bounding box center [1338, 337] width 163 height 20
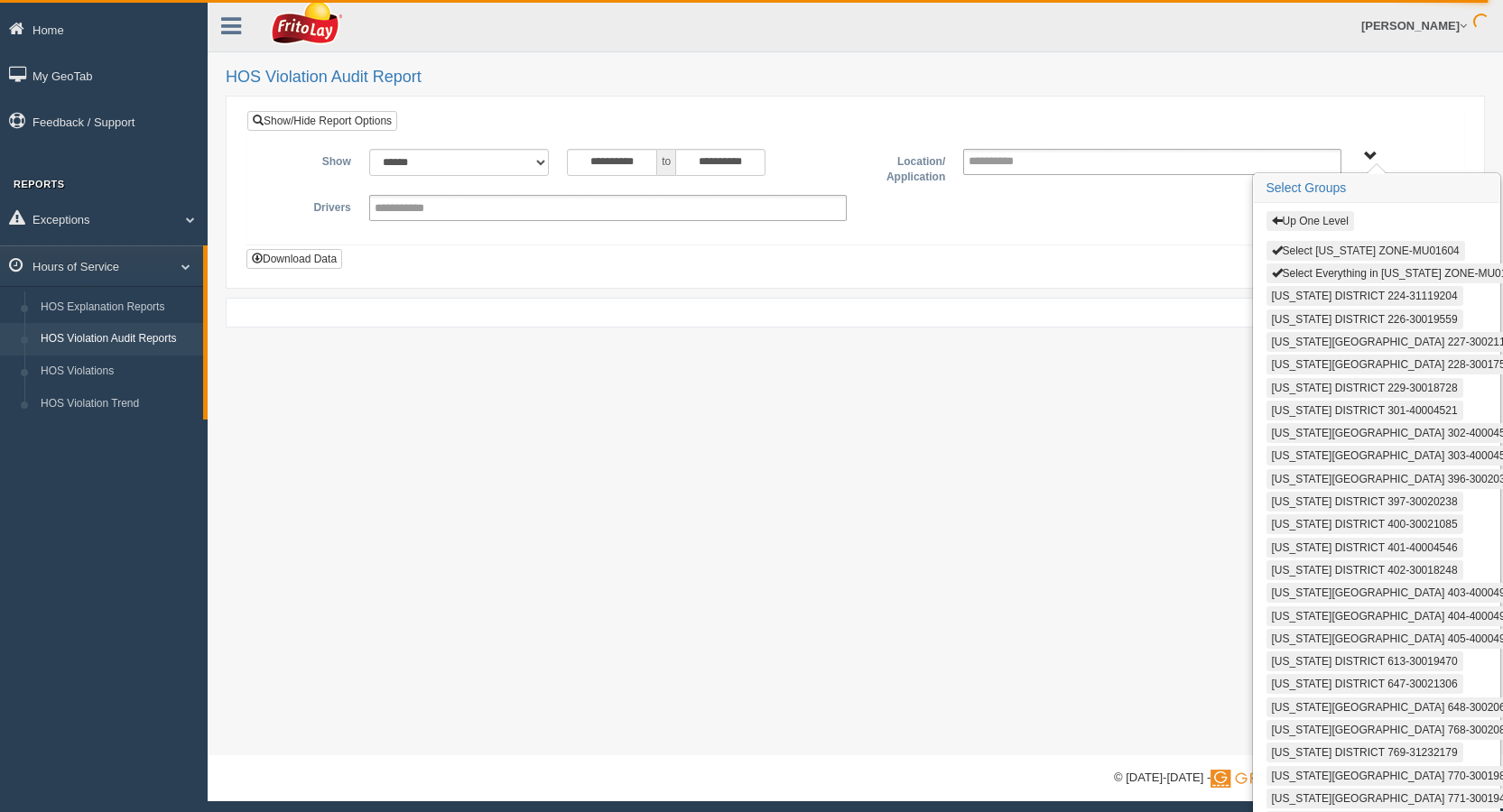
click at [1328, 255] on button "Select [US_STATE] ZONE-MU01604" at bounding box center [1365, 251] width 198 height 20
click at [1331, 284] on div "Up One Level Select [US_STATE] ZONE-MU01604 Select Everything in [US_STATE][GEO…" at bounding box center [1376, 591] width 246 height 776
click at [1334, 271] on button "Select Everything in [US_STATE] ZONE-MU01604" at bounding box center [1398, 273] width 264 height 20
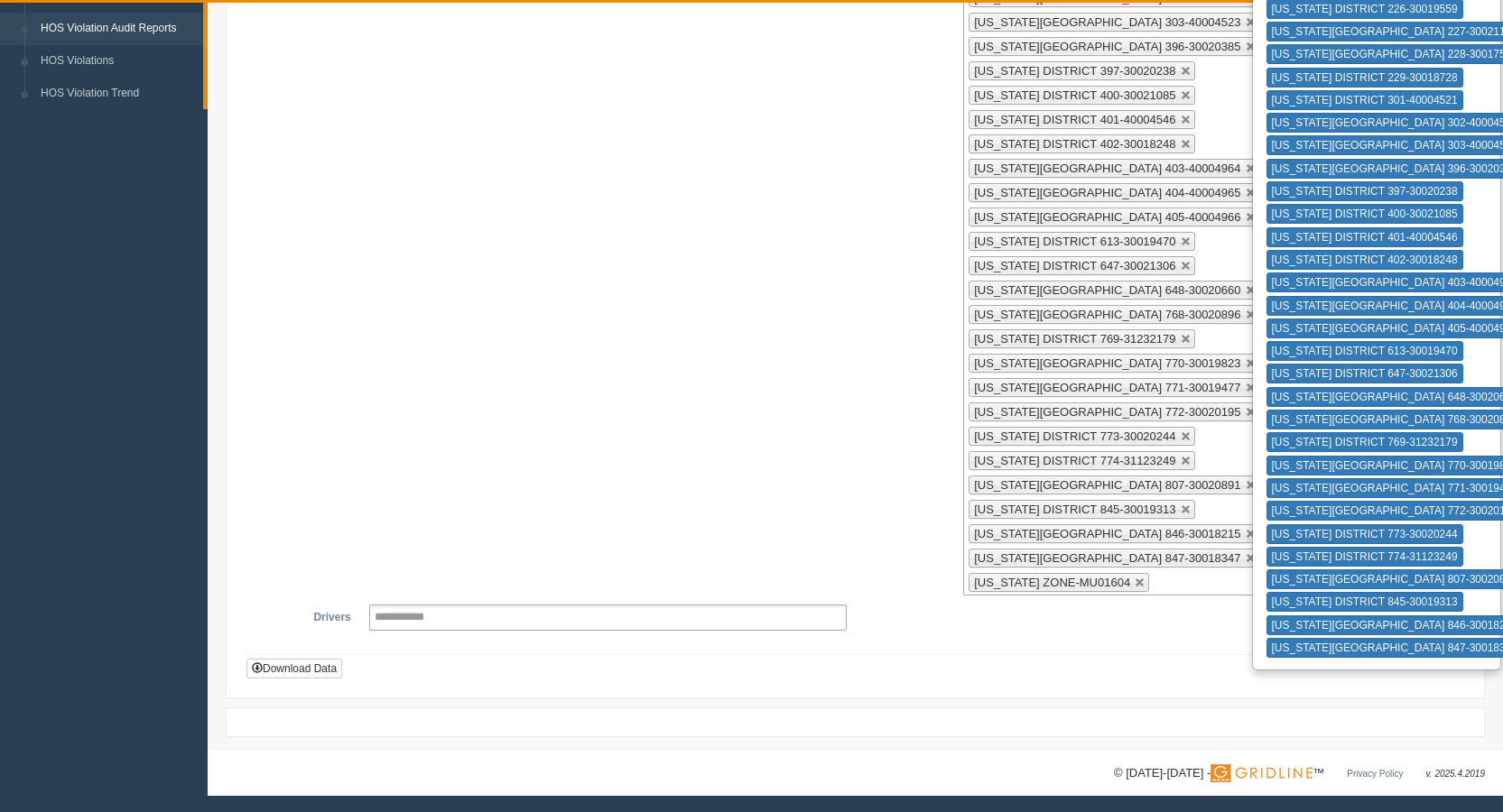
scroll to position [312, 0]
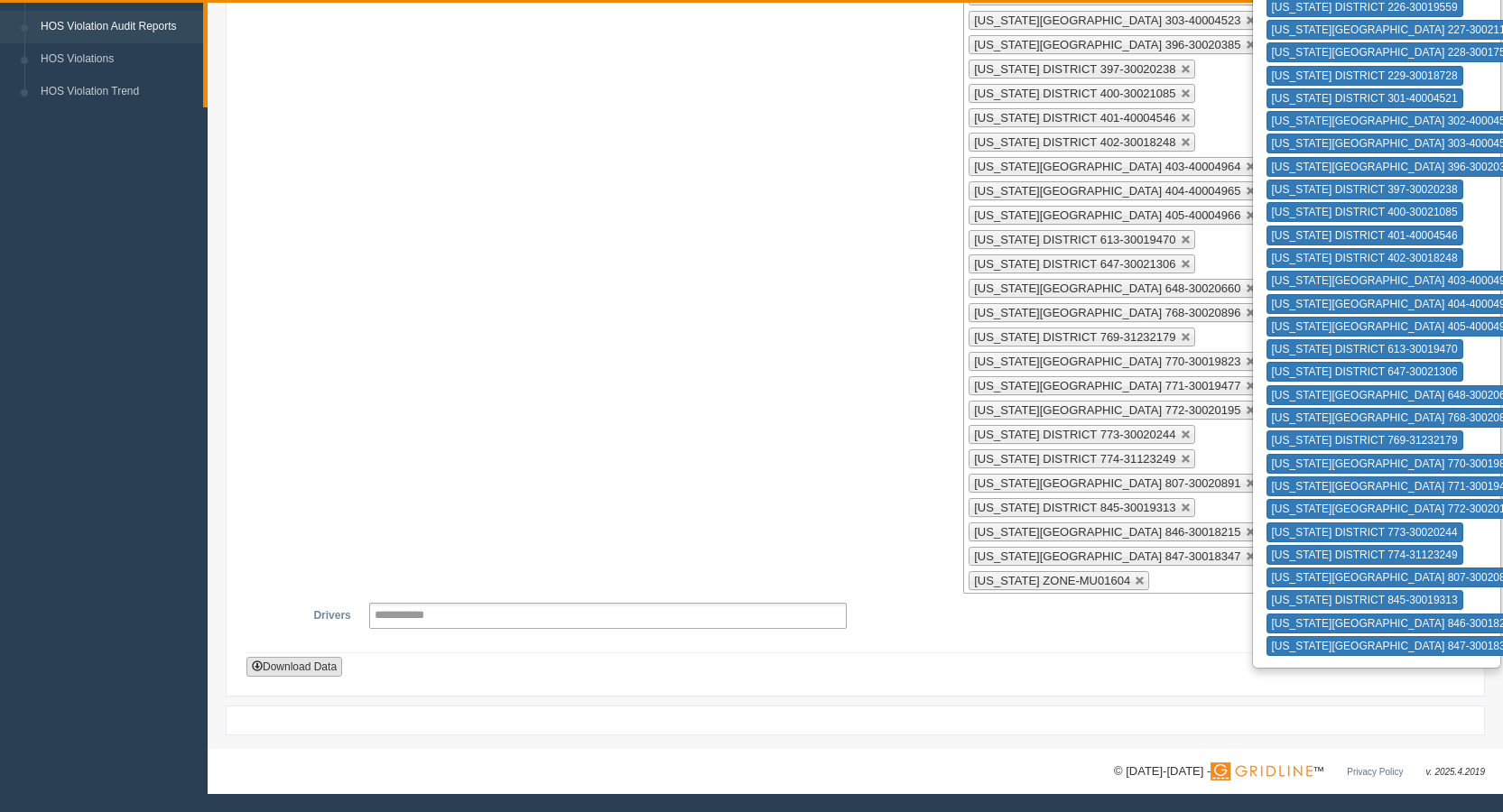
click at [321, 666] on button "Download Data" at bounding box center [294, 667] width 96 height 20
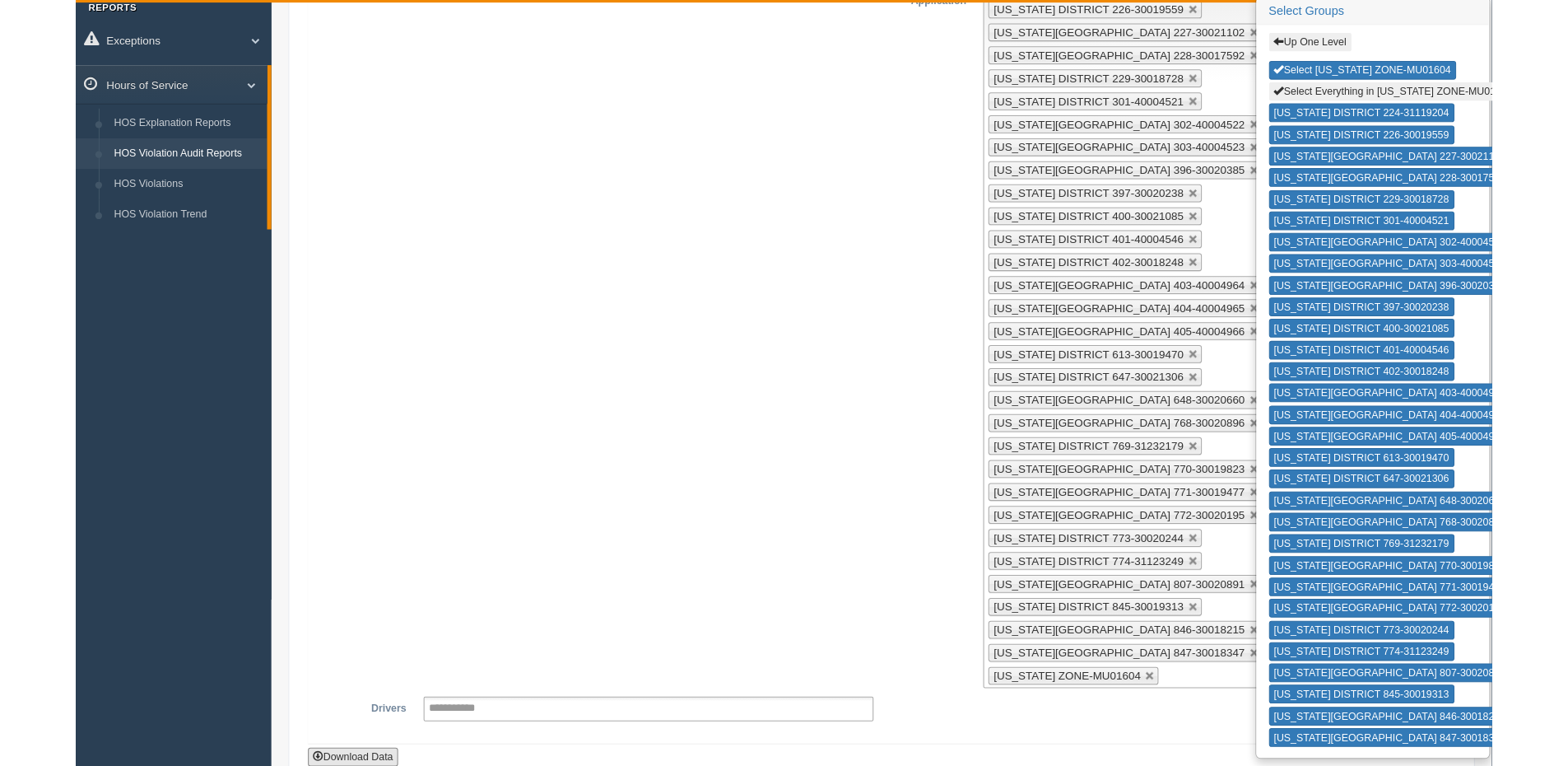
scroll to position [0, 0]
